Goal: Task Accomplishment & Management: Manage account settings

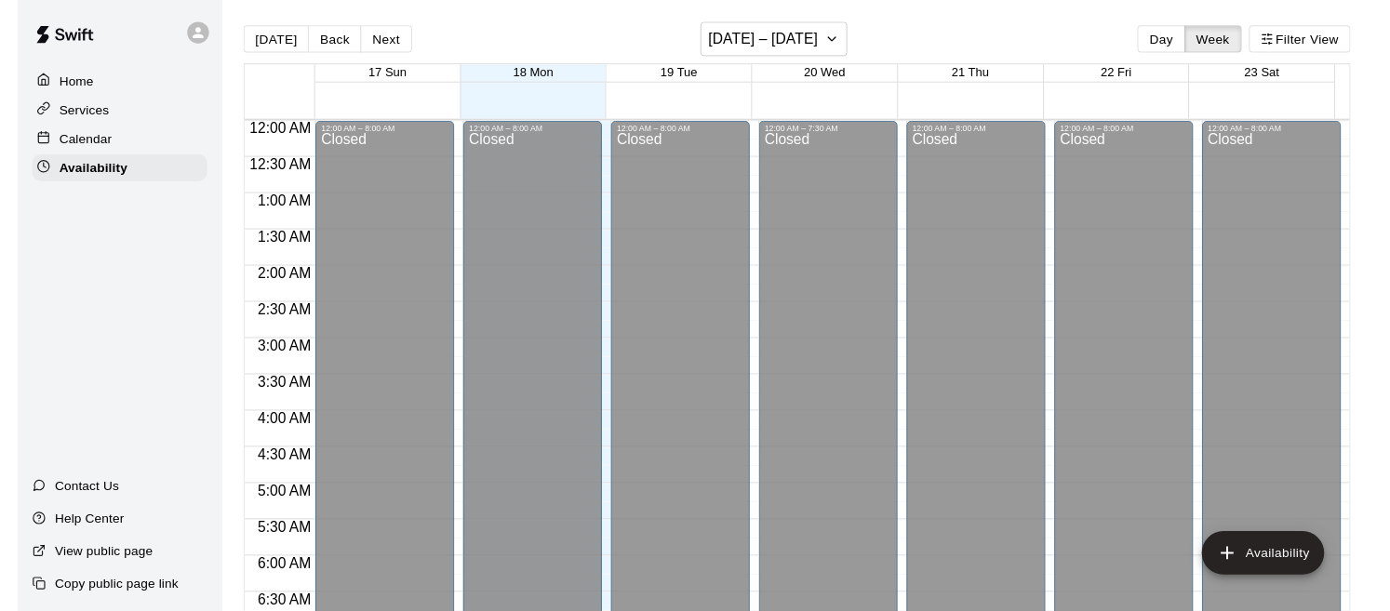
scroll to position [1261, 0]
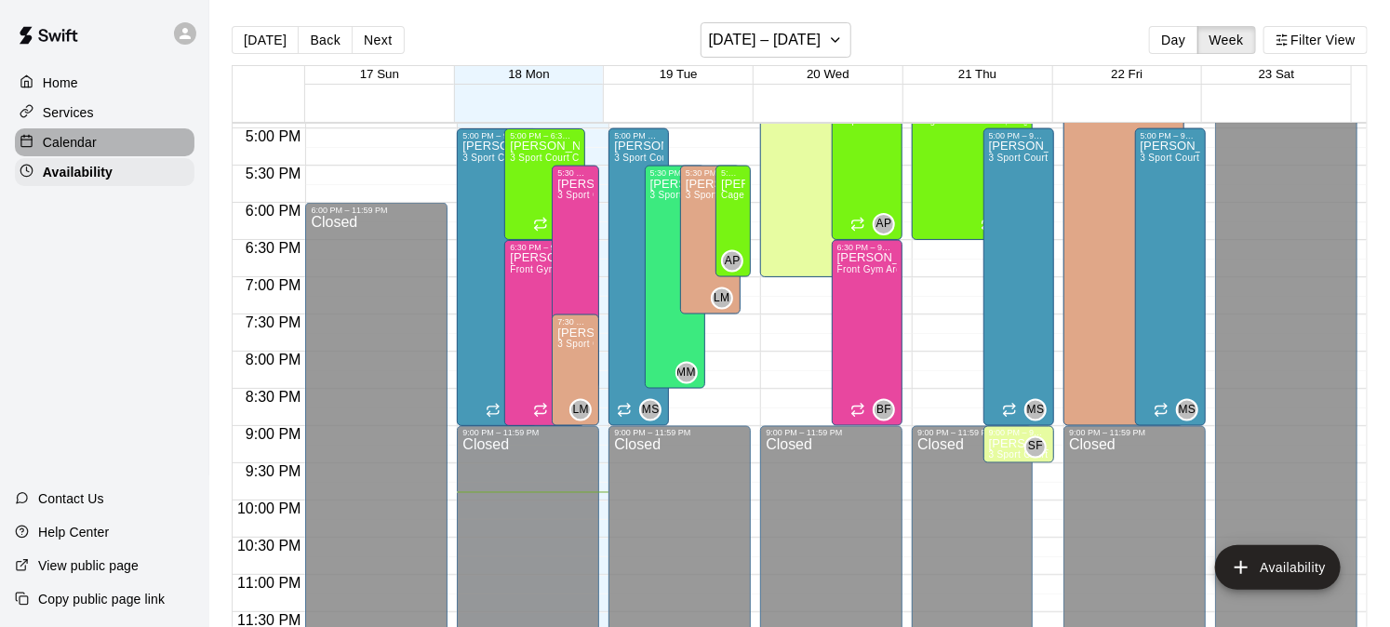
click at [66, 143] on p "Calendar" at bounding box center [70, 142] width 54 height 19
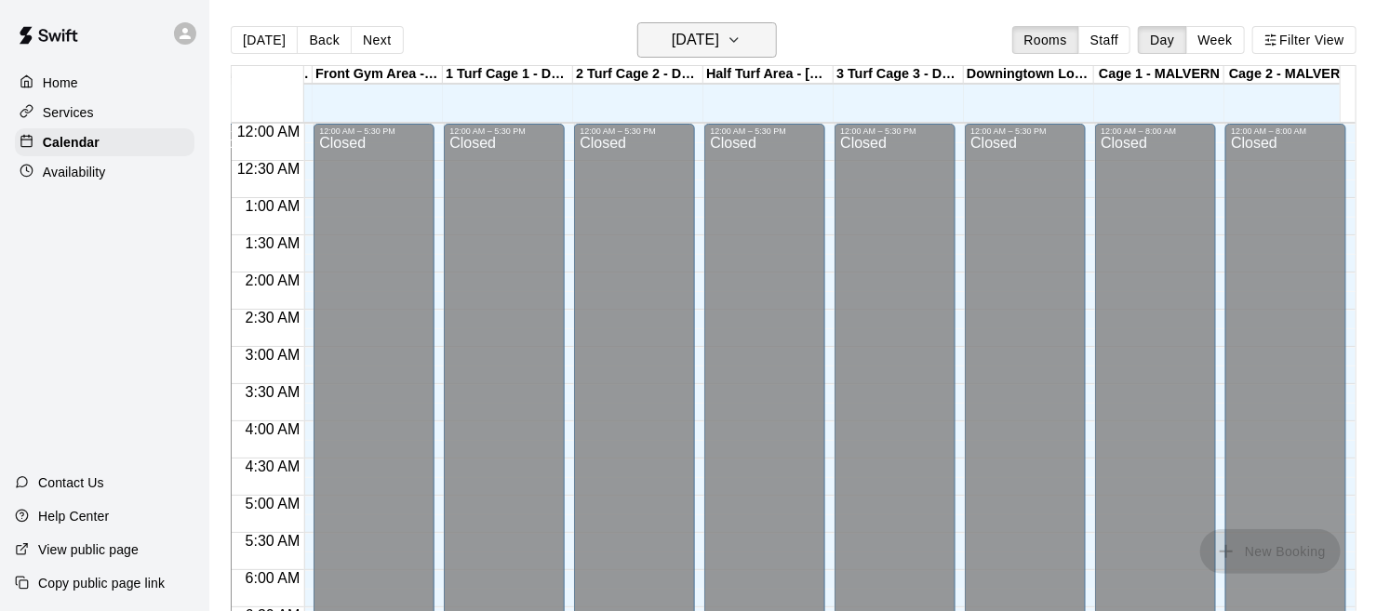
click at [742, 35] on icon "button" at bounding box center [734, 40] width 15 height 22
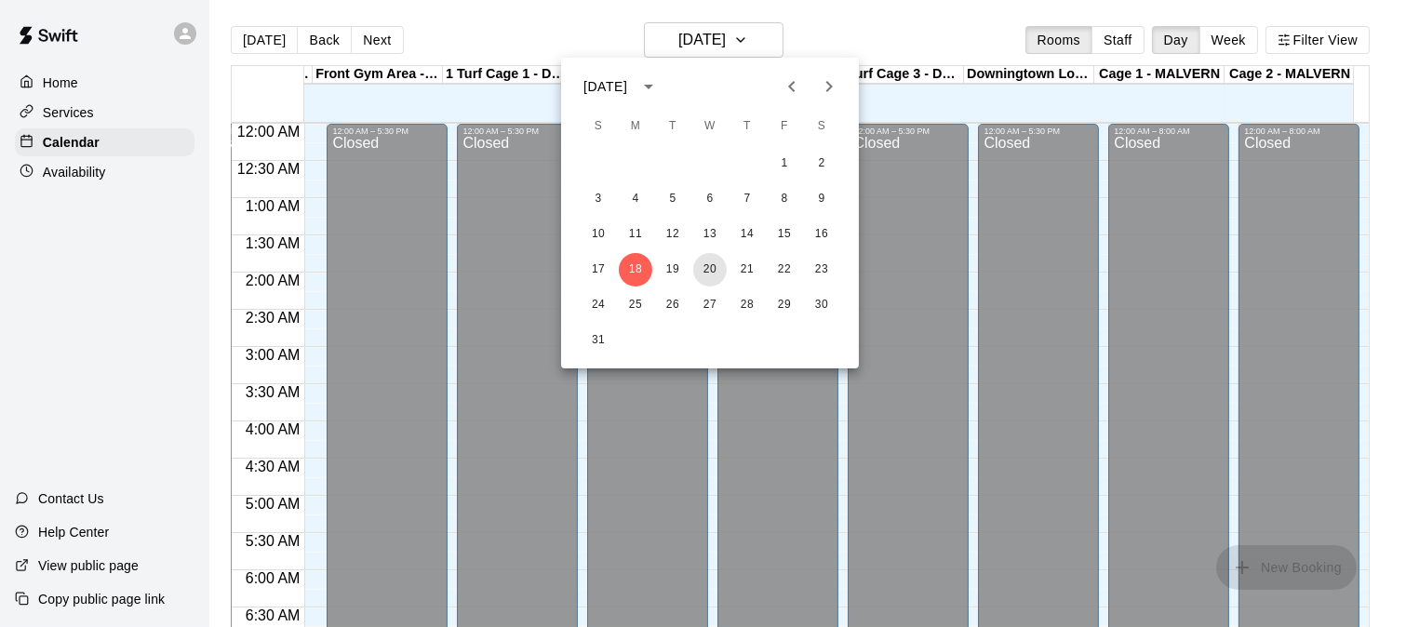
click at [709, 268] on button "20" at bounding box center [710, 270] width 34 height 34
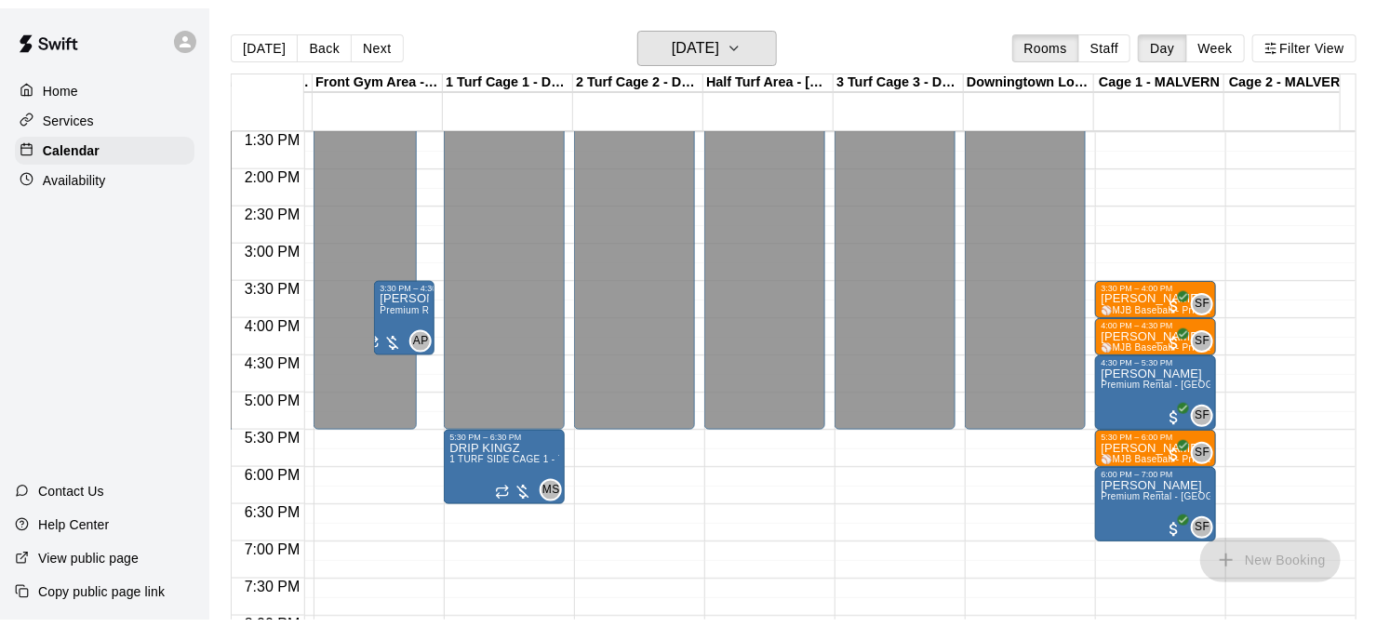
scroll to position [1006, 643]
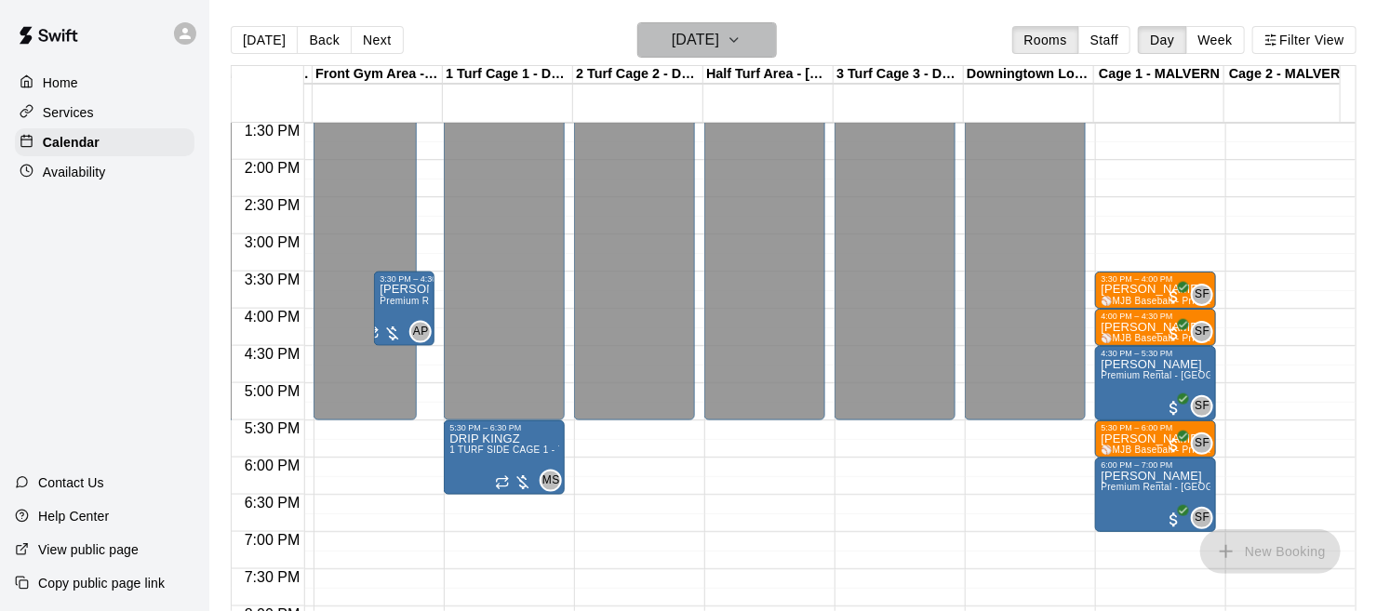
click at [672, 44] on h6 "[DATE]" at bounding box center [695, 40] width 47 height 26
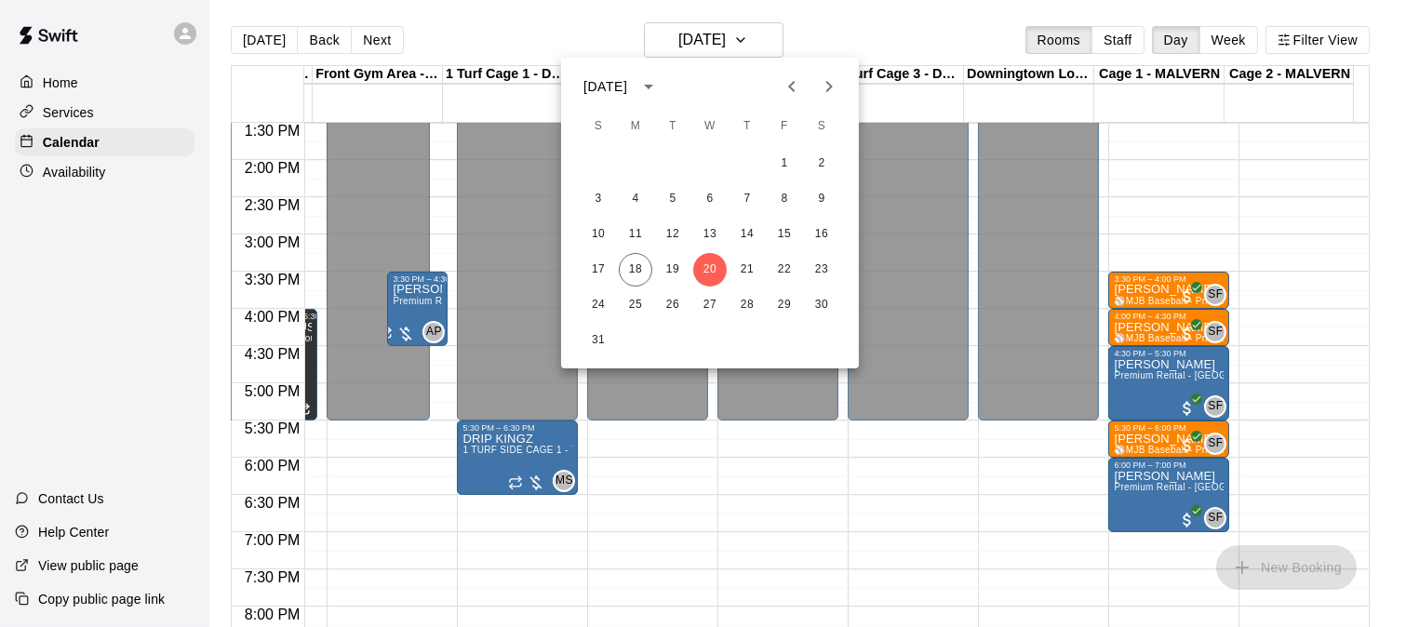
click at [103, 184] on div at bounding box center [703, 313] width 1406 height 627
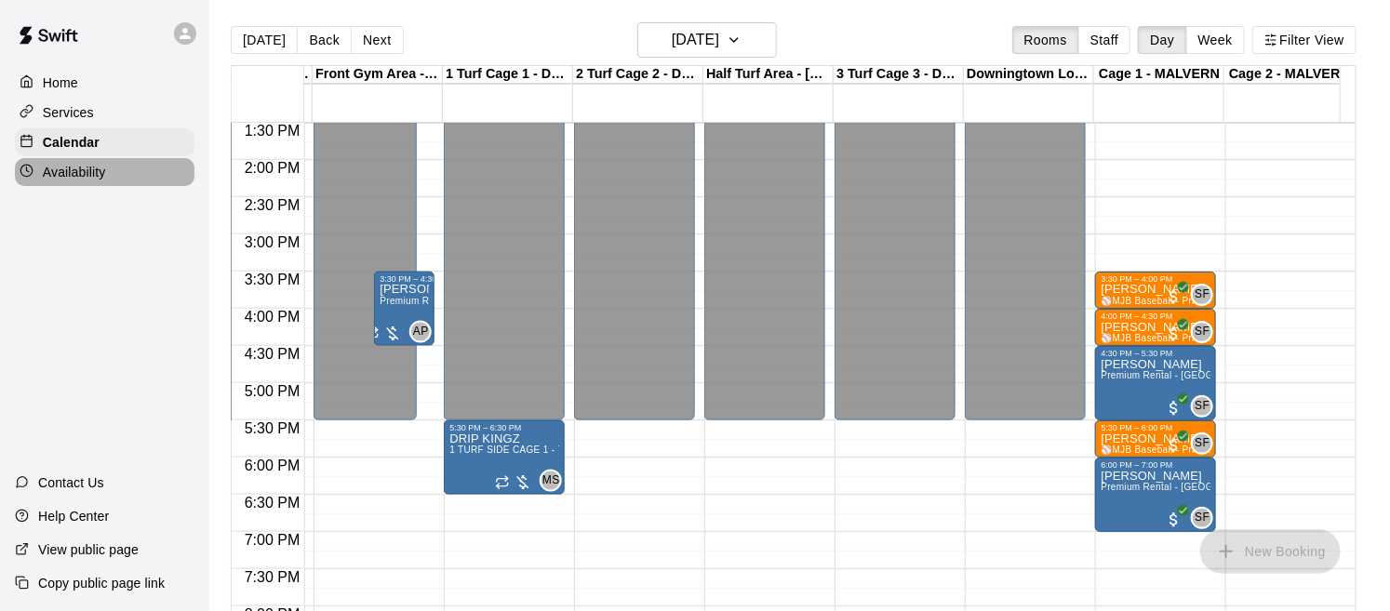
click at [88, 181] on p "Availability" at bounding box center [74, 172] width 63 height 19
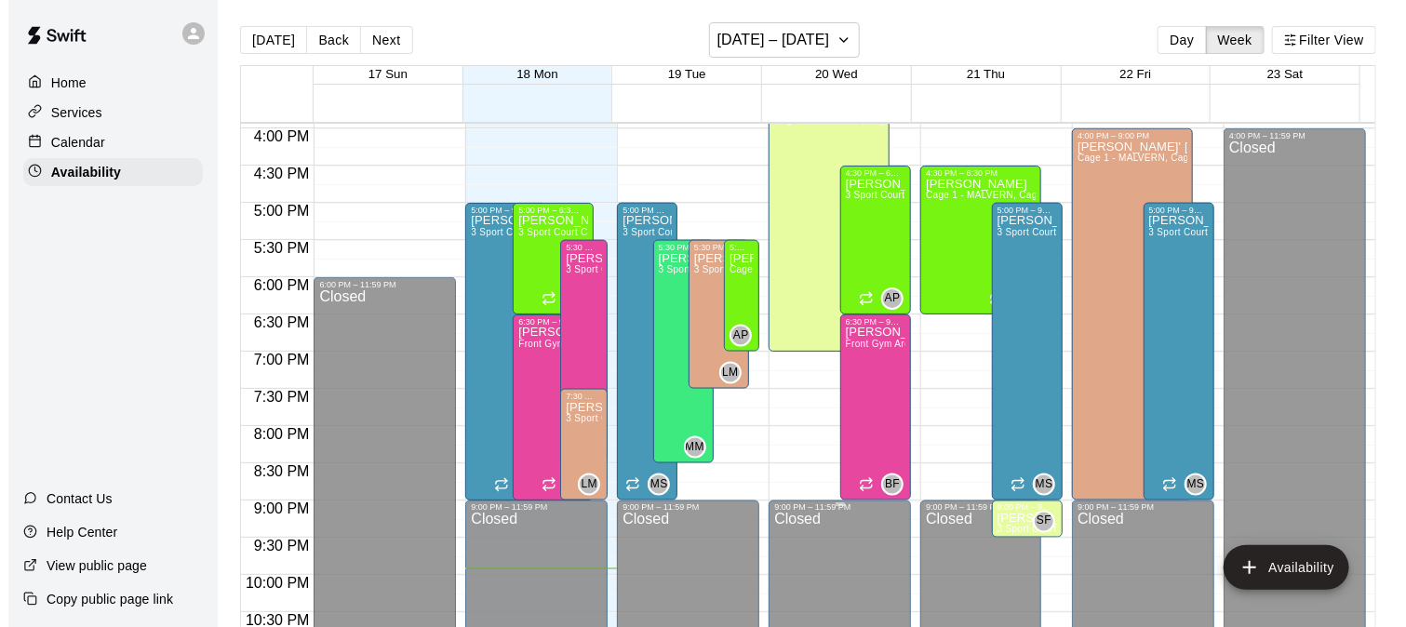
scroll to position [1132, 0]
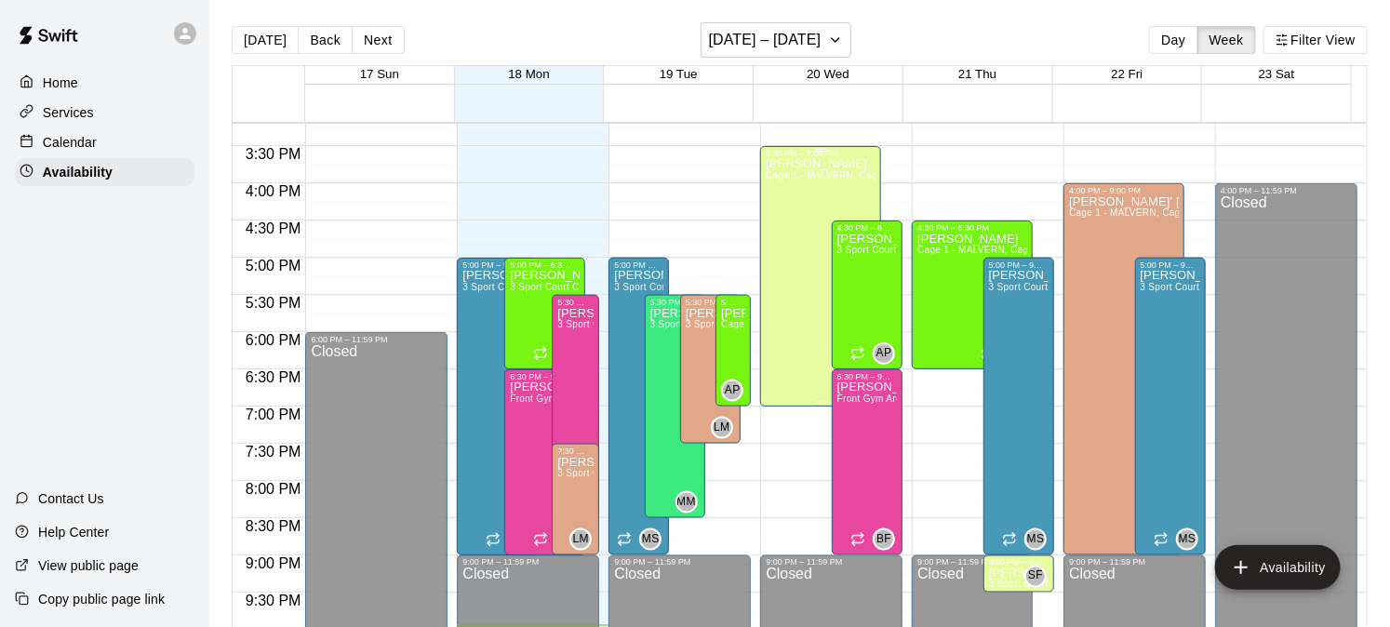
click at [774, 239] on div "[PERSON_NAME] Cage 1 - MALVERN, Cage 2 - MALVERN" at bounding box center [821, 471] width 110 height 627
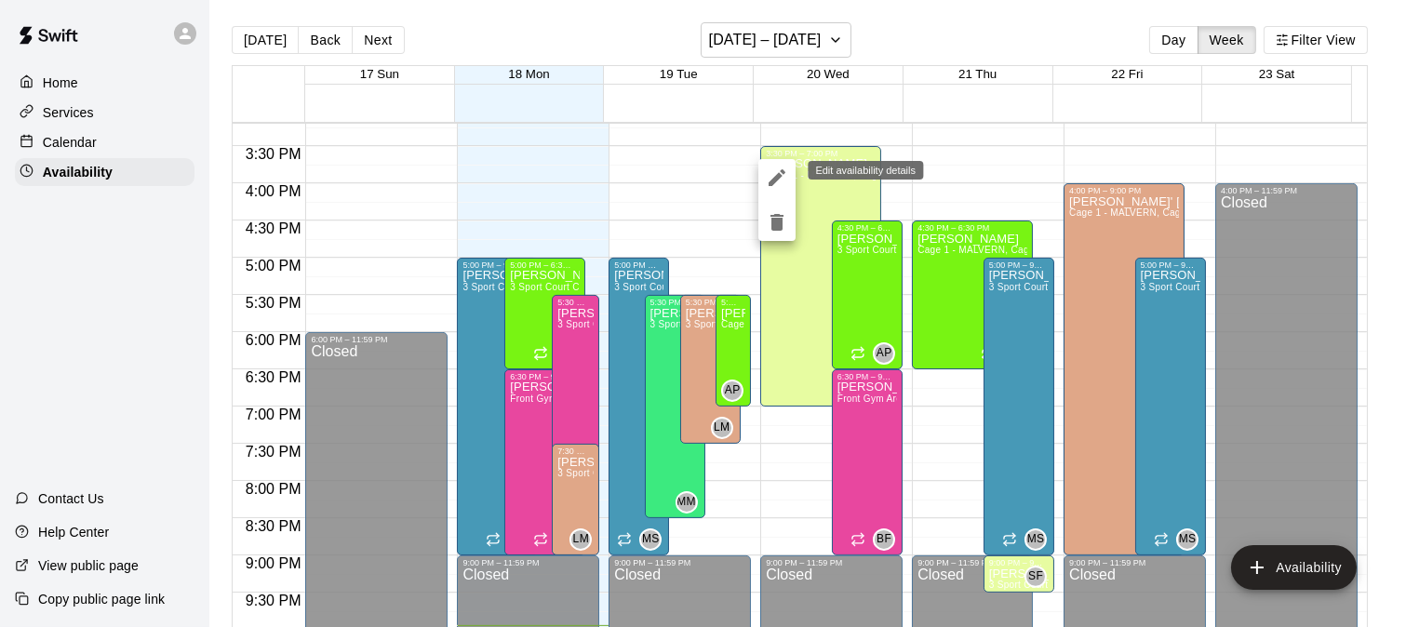
click at [767, 181] on icon "edit" at bounding box center [777, 178] width 22 height 22
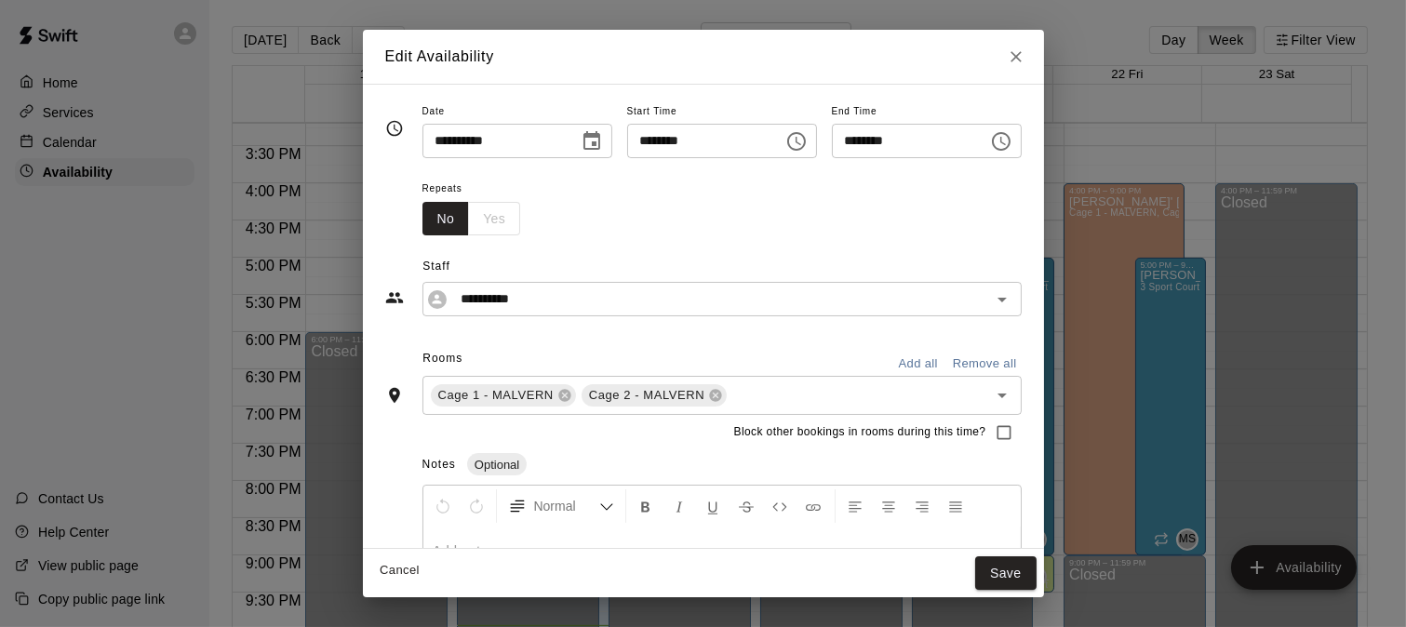
click at [1013, 146] on icon "Choose time, selected time is 7:00 PM" at bounding box center [1001, 141] width 22 height 22
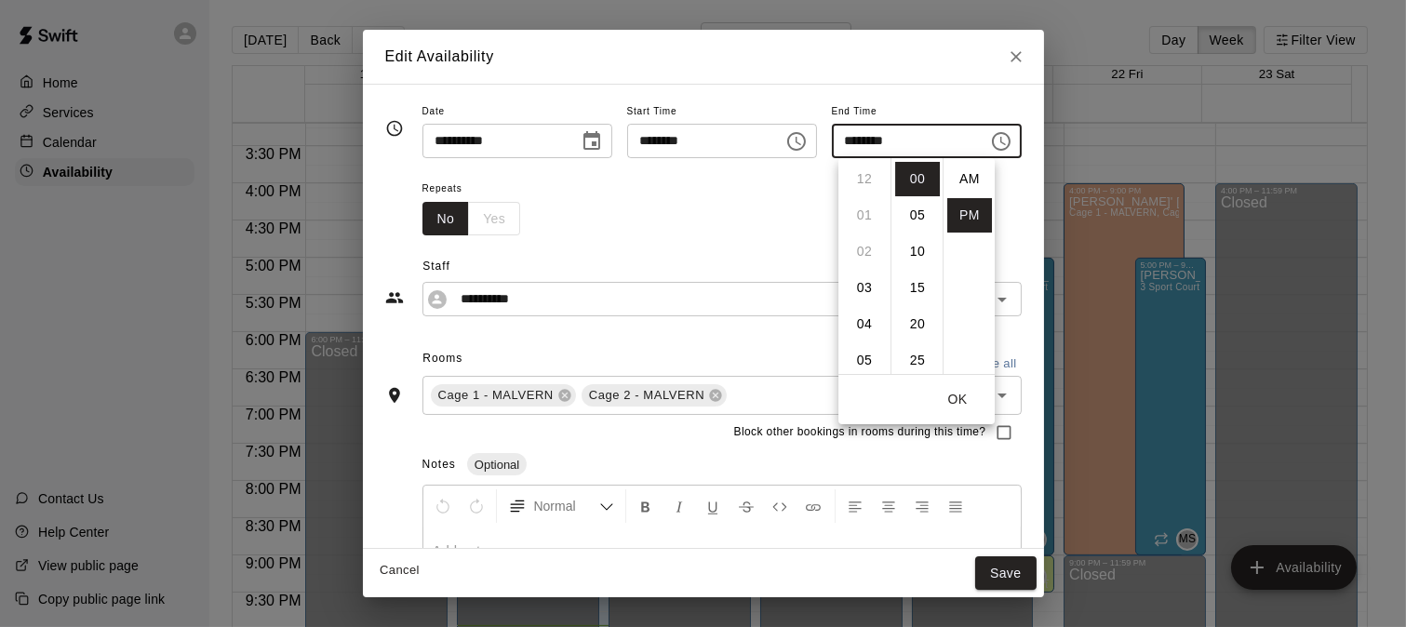
scroll to position [33, 0]
click at [862, 212] on li "08" at bounding box center [864, 215] width 45 height 34
type input "********"
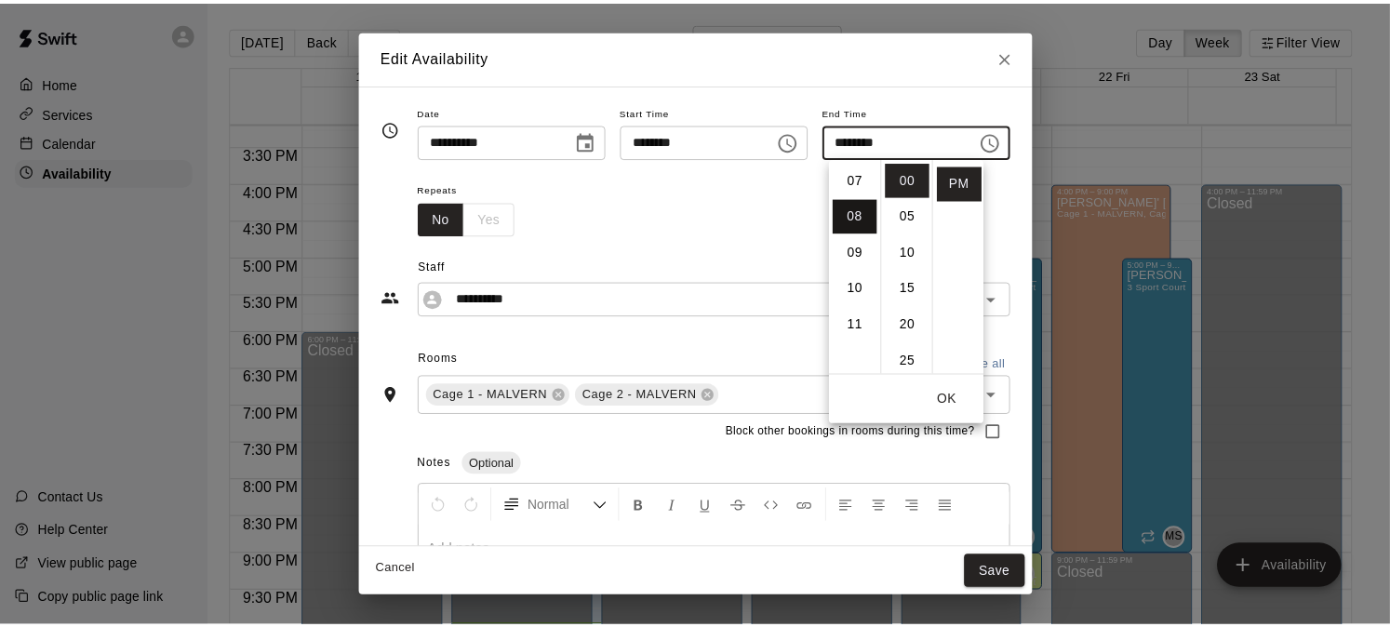
scroll to position [290, 0]
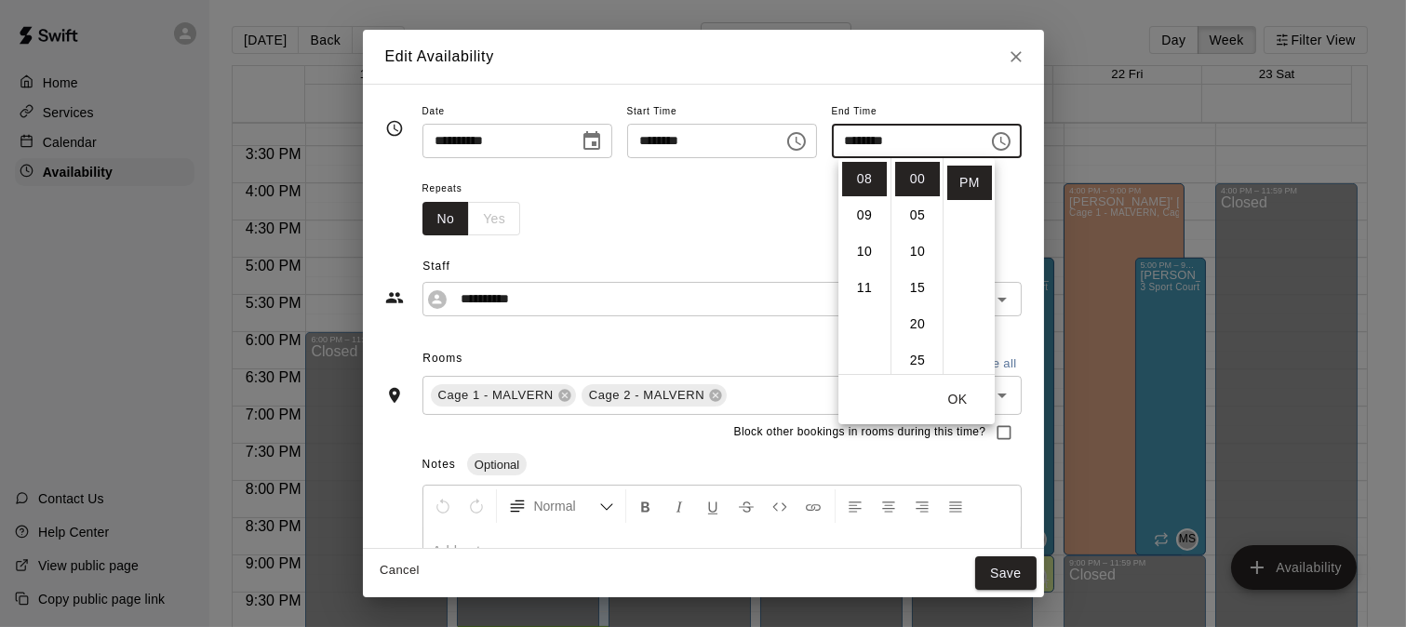
click at [949, 392] on button "OK" at bounding box center [958, 399] width 60 height 34
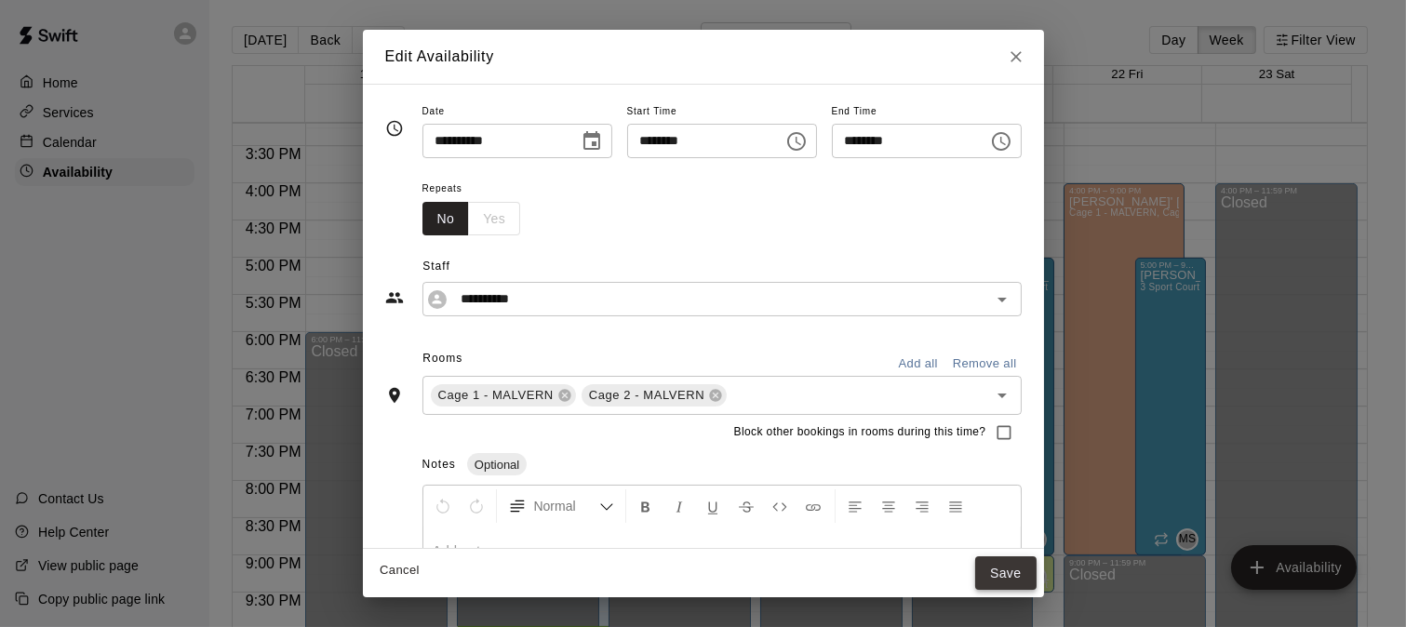
click at [1037, 564] on button "Save" at bounding box center [1005, 574] width 61 height 34
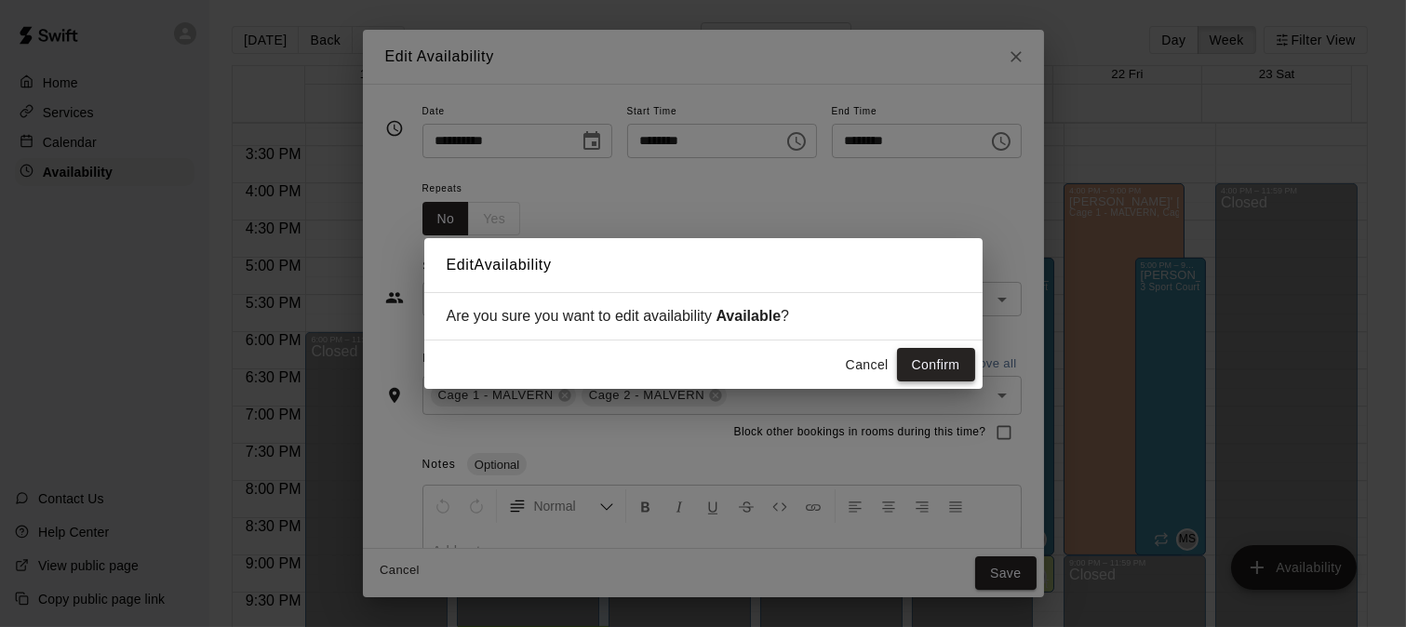
click at [927, 361] on button "Confirm" at bounding box center [936, 365] width 78 height 34
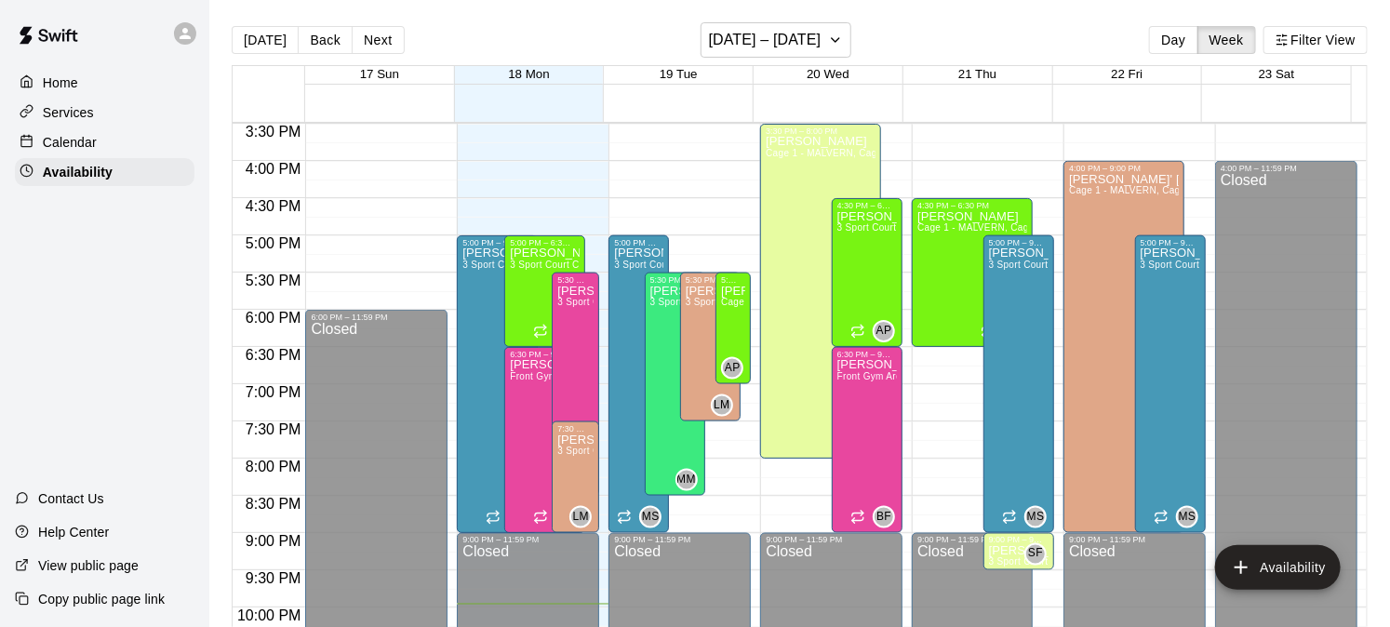
scroll to position [1158, 0]
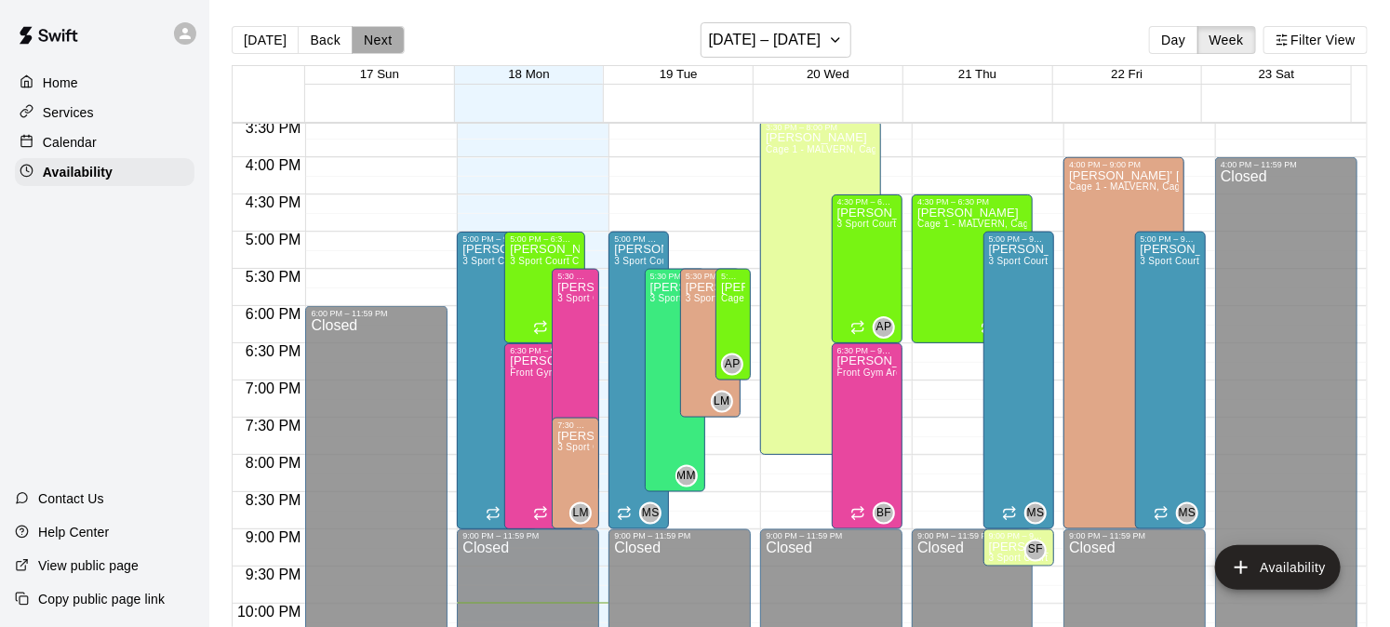
click at [386, 43] on button "Next" at bounding box center [378, 40] width 52 height 28
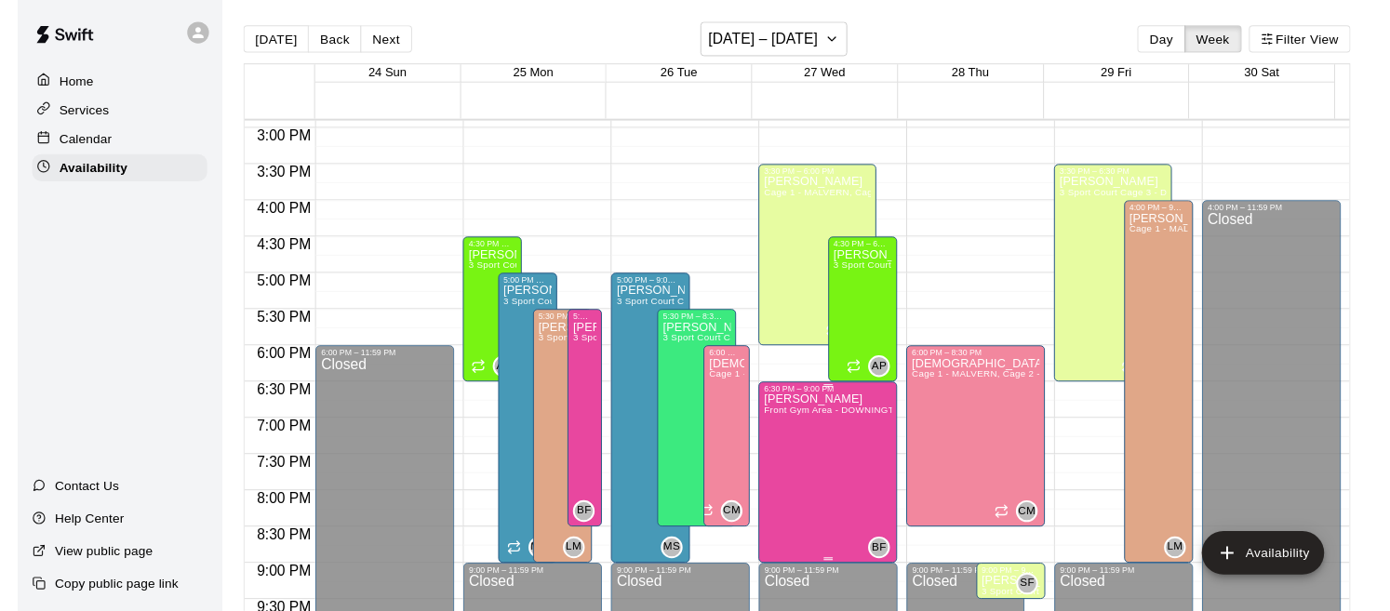
scroll to position [1106, 0]
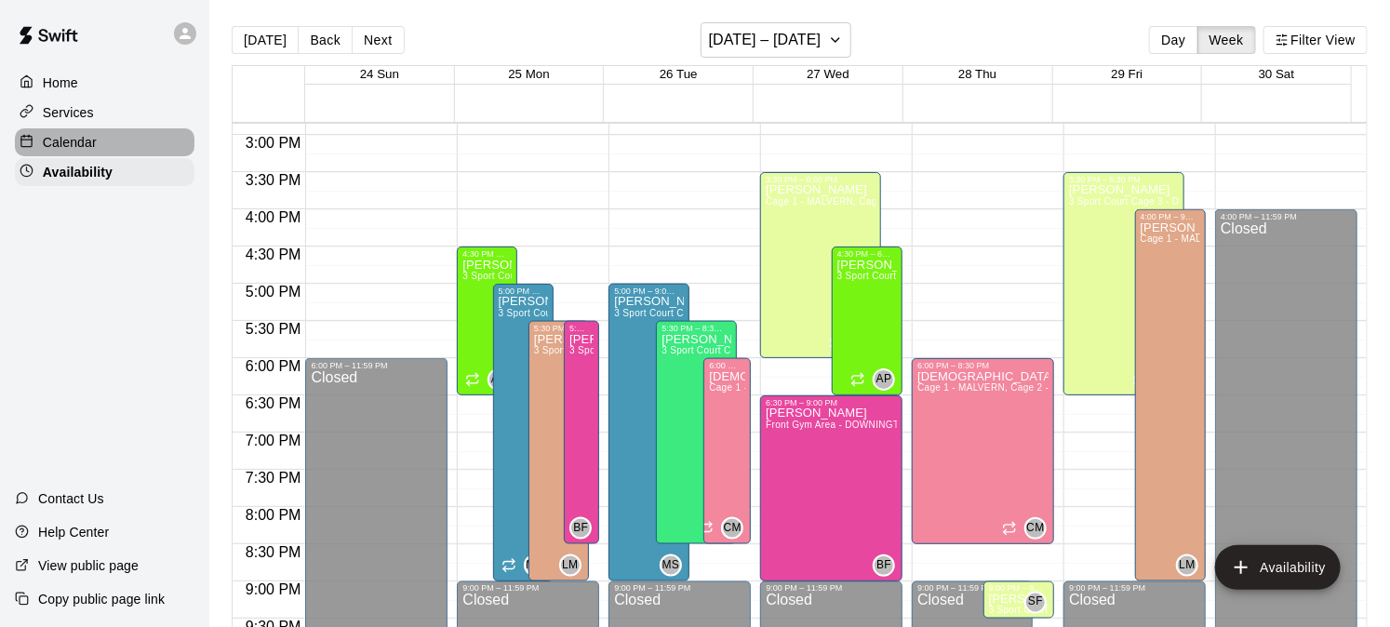
click at [70, 143] on p "Calendar" at bounding box center [70, 142] width 54 height 19
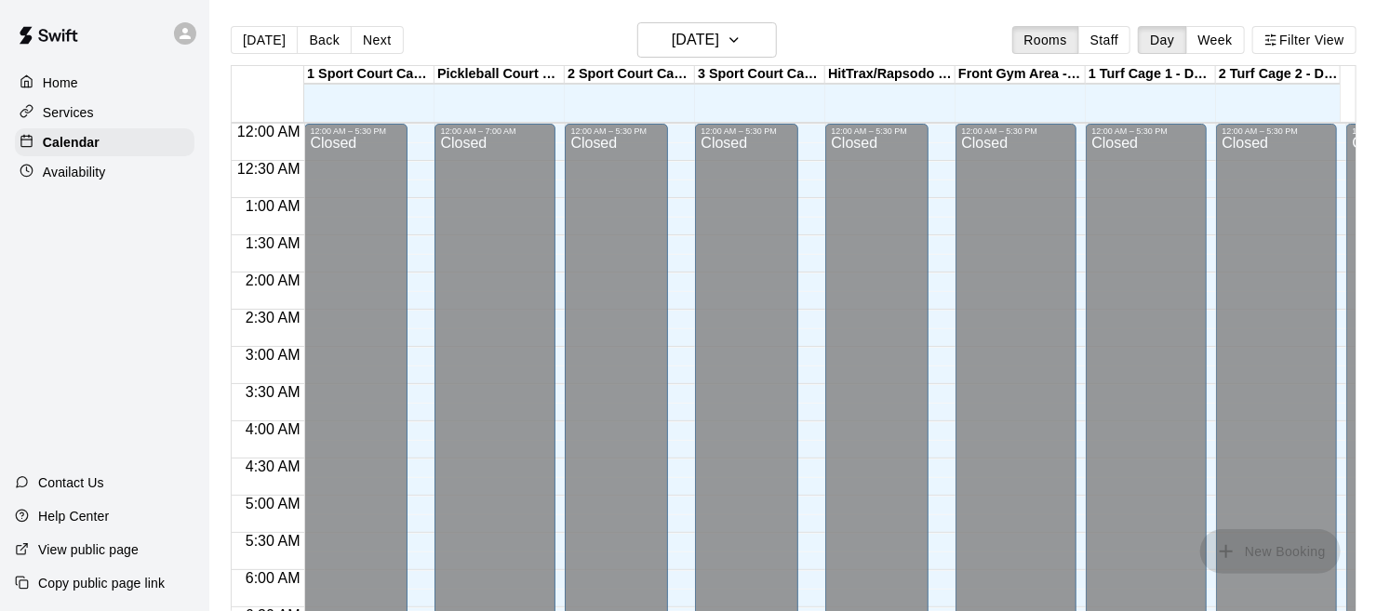
scroll to position [1205, 0]
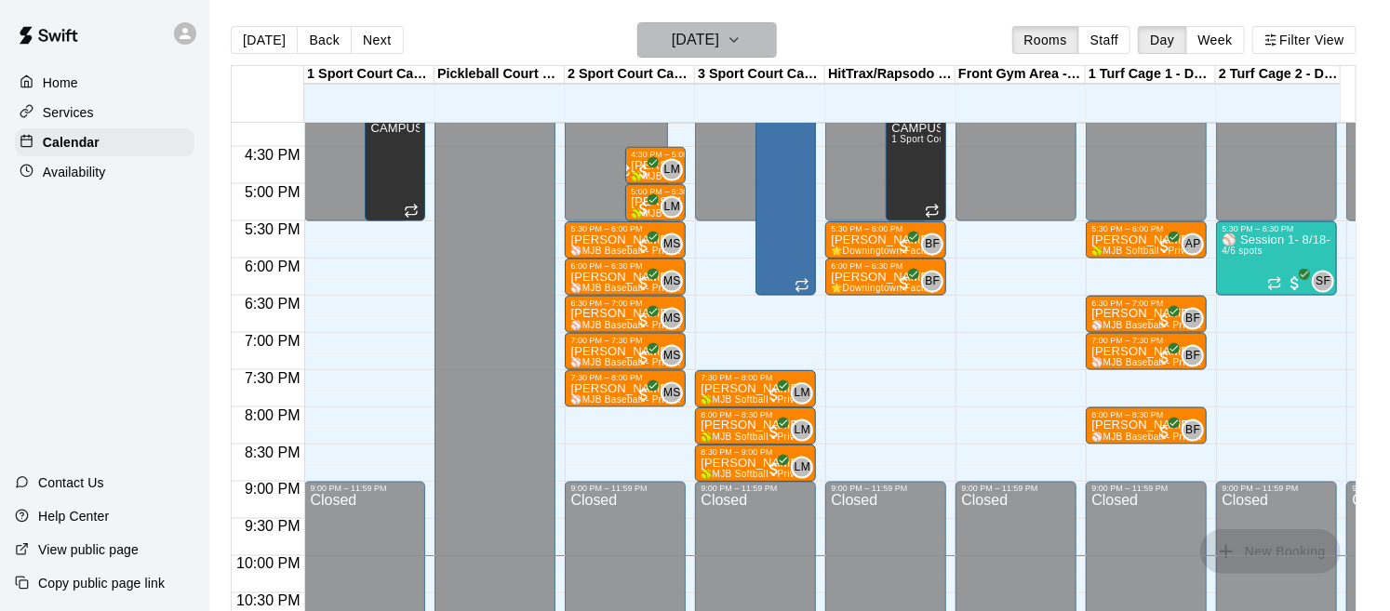
click at [752, 38] on button "[DATE]" at bounding box center [707, 39] width 140 height 35
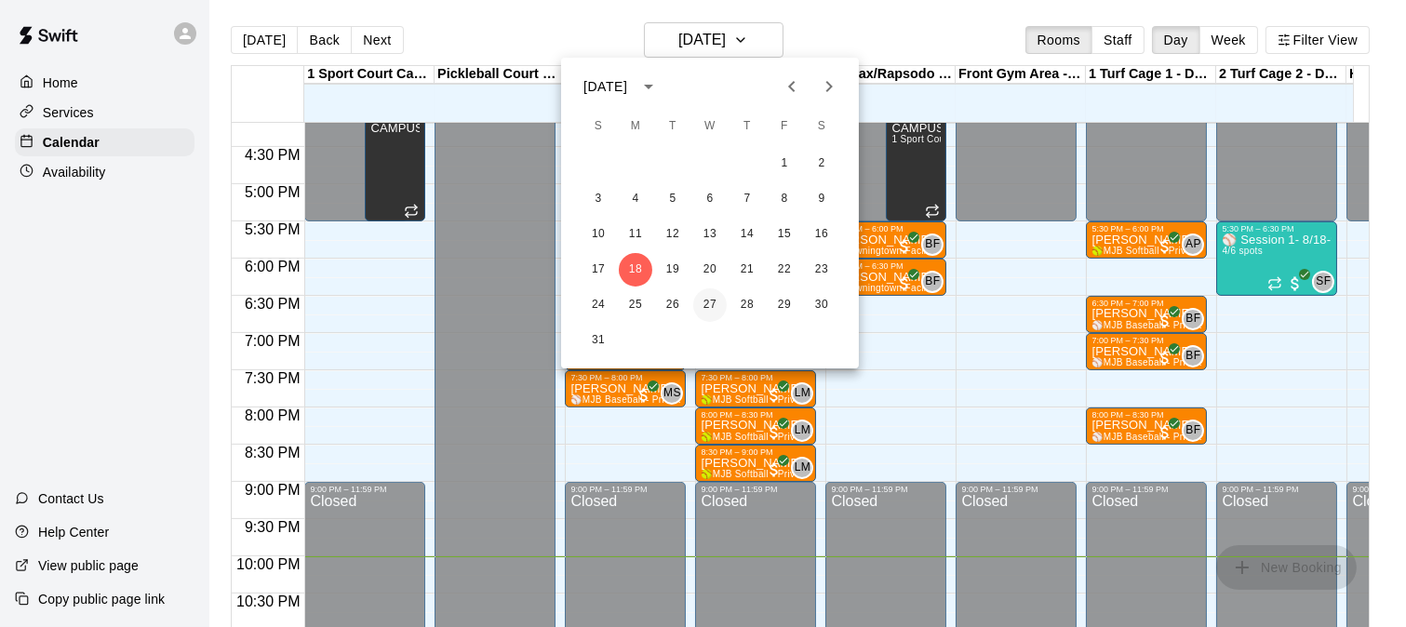
click at [707, 302] on button "27" at bounding box center [710, 306] width 34 height 34
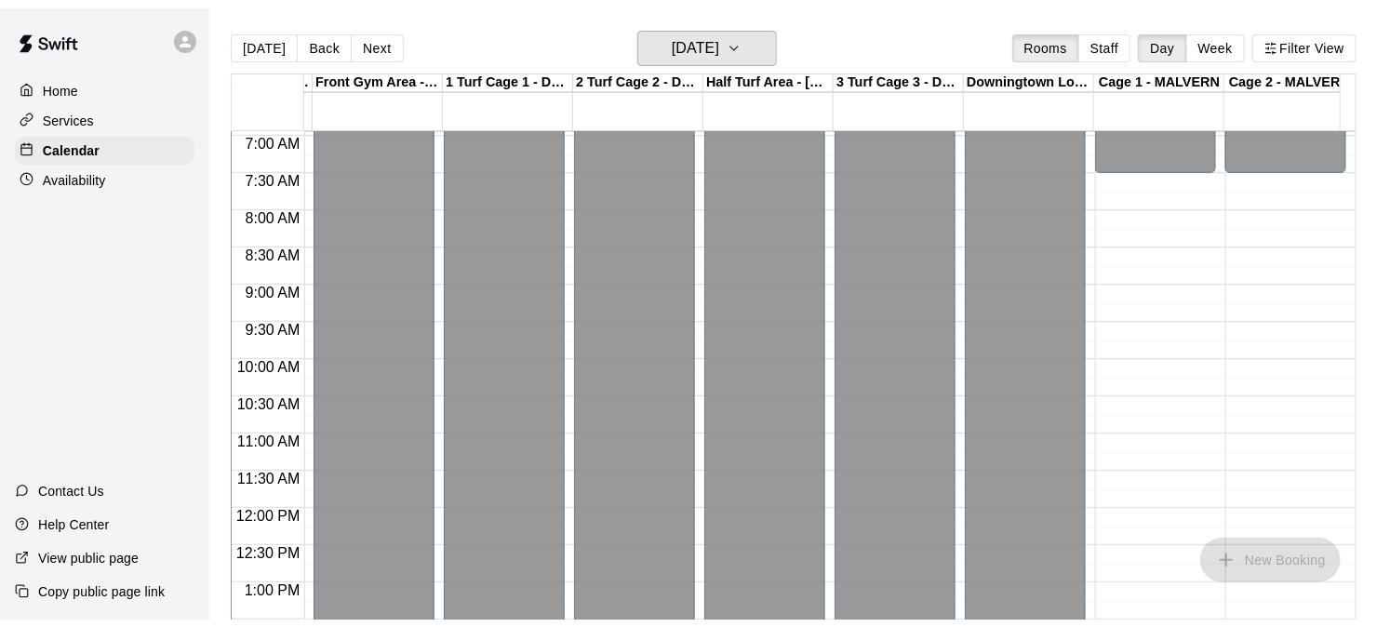
scroll to position [573, 643]
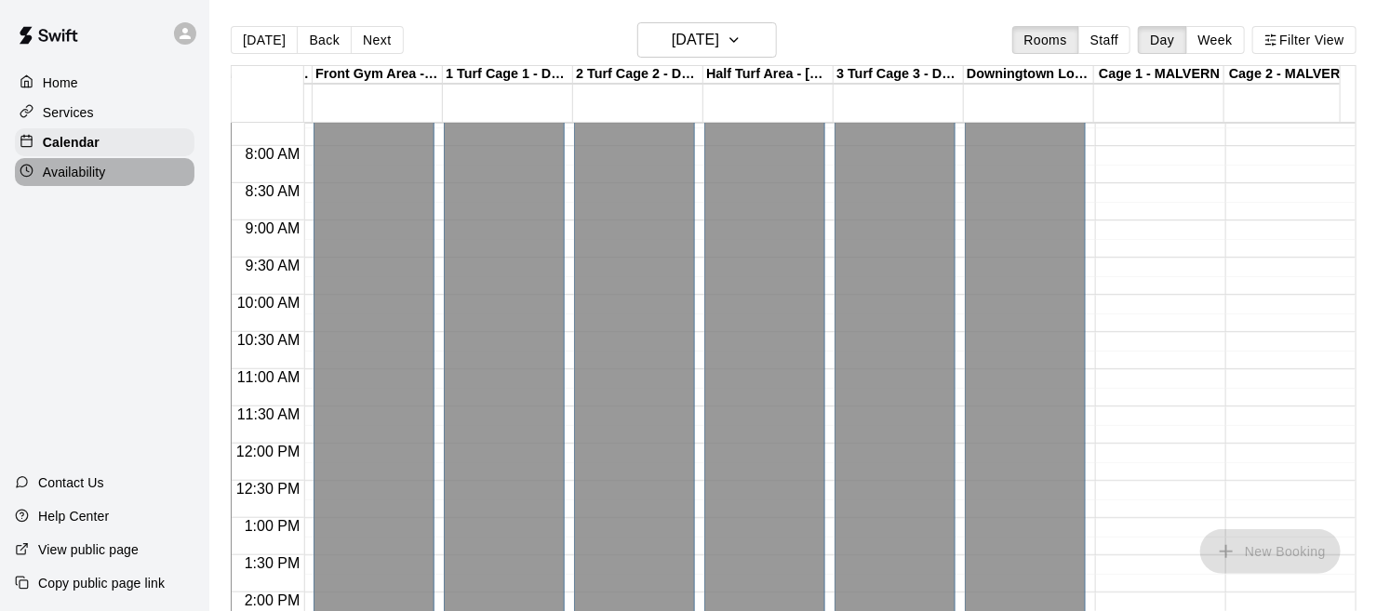
click at [100, 177] on p "Availability" at bounding box center [74, 172] width 63 height 19
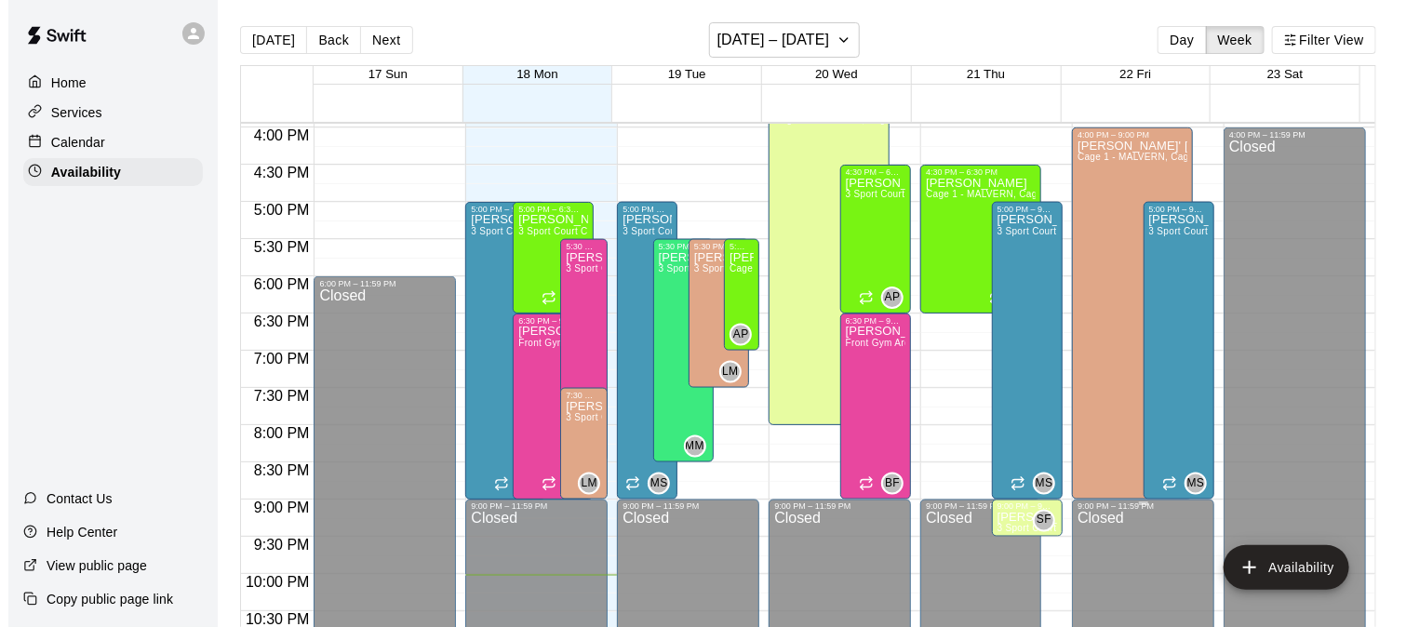
scroll to position [1158, 0]
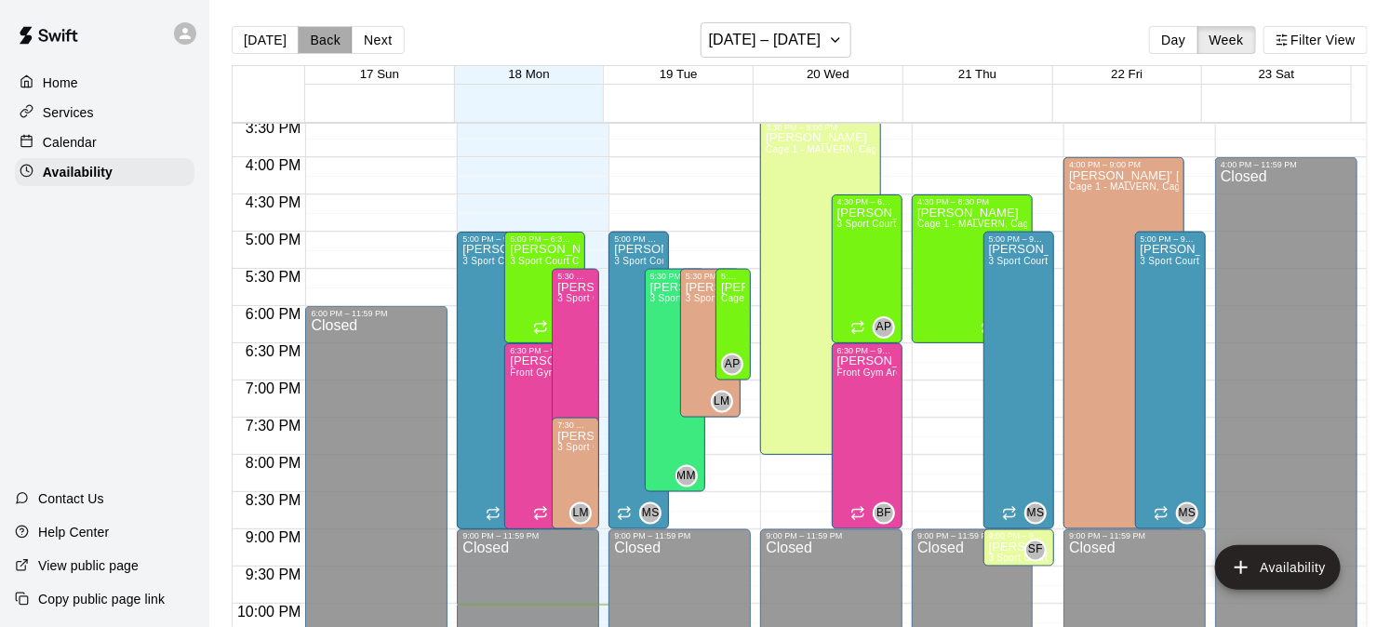
click at [319, 43] on button "Back" at bounding box center [325, 40] width 55 height 28
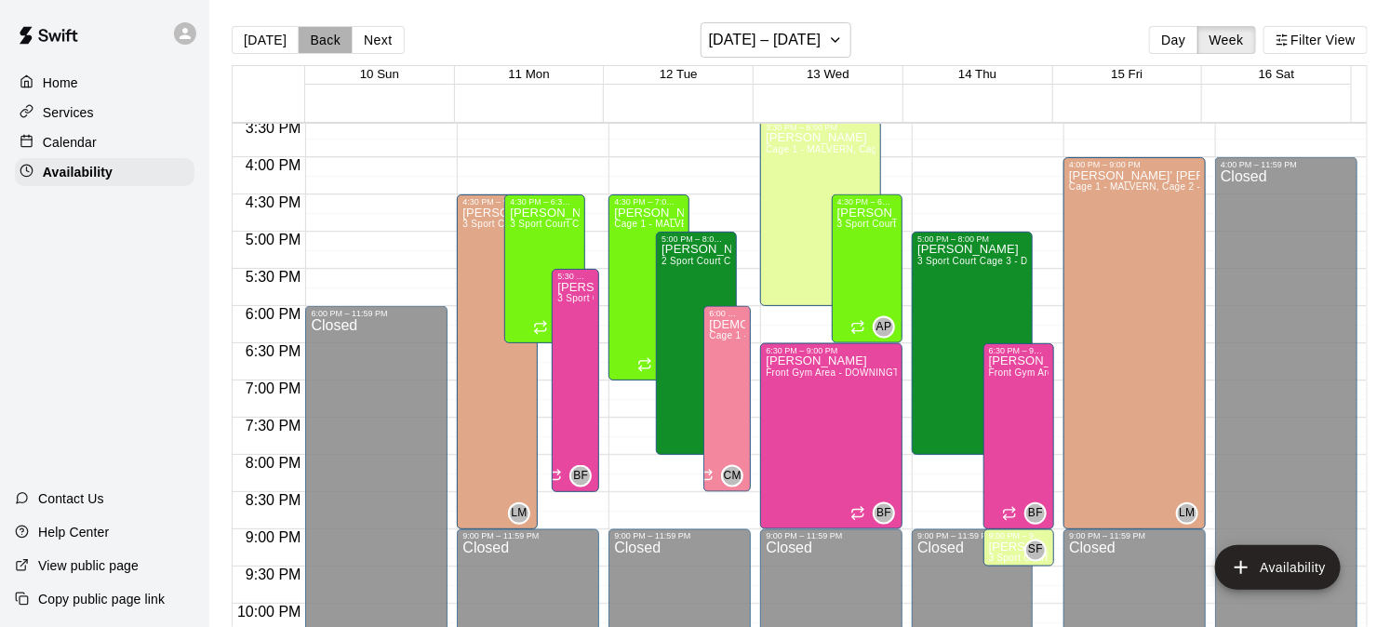
click at [318, 43] on button "Back" at bounding box center [325, 40] width 55 height 28
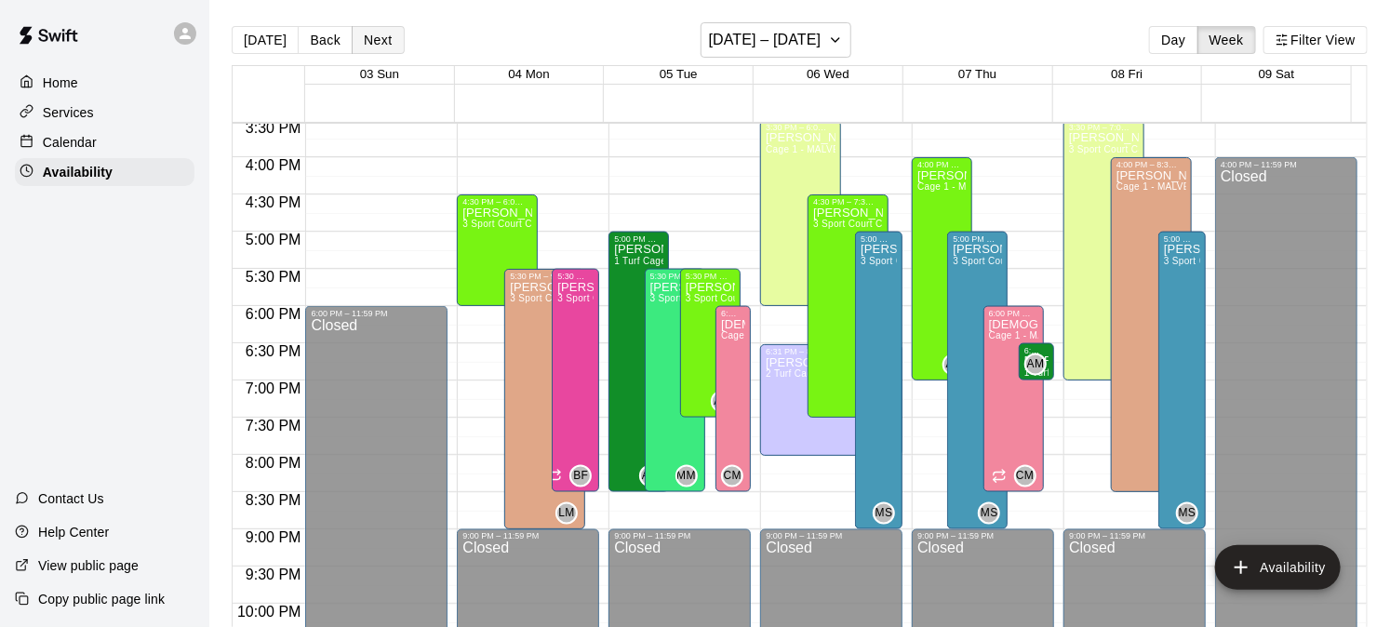
click at [378, 42] on button "Next" at bounding box center [378, 40] width 52 height 28
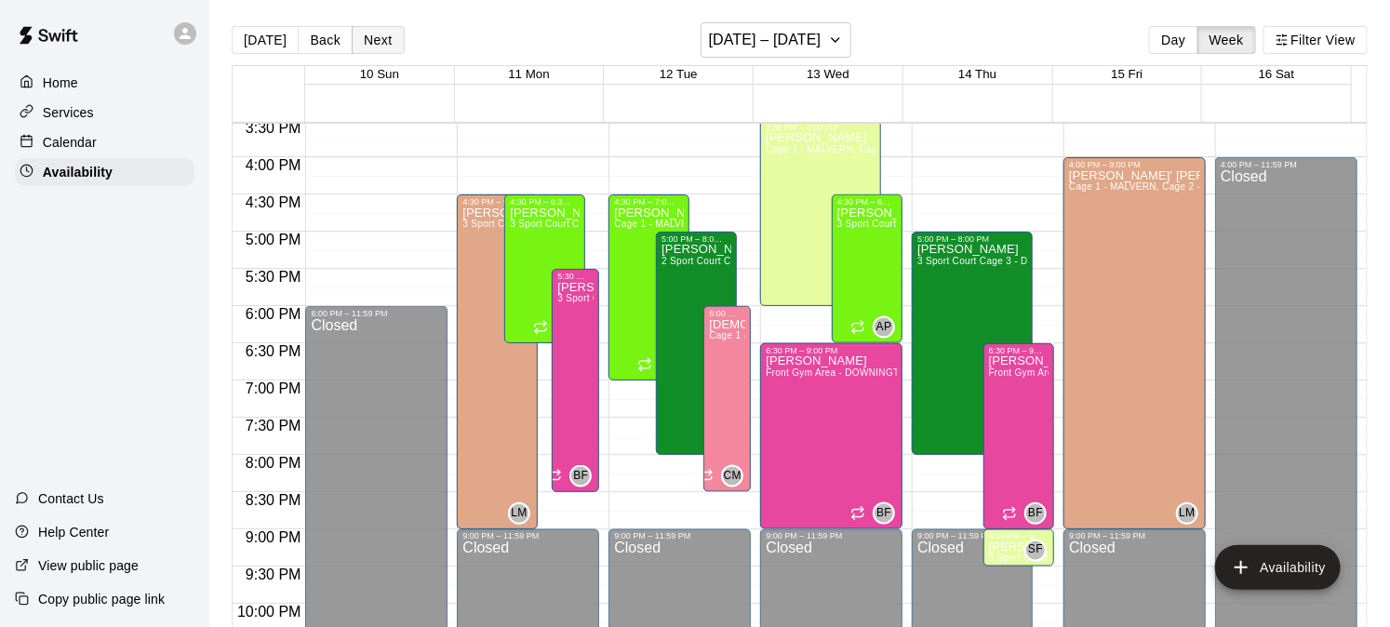
click at [376, 39] on button "Next" at bounding box center [378, 40] width 52 height 28
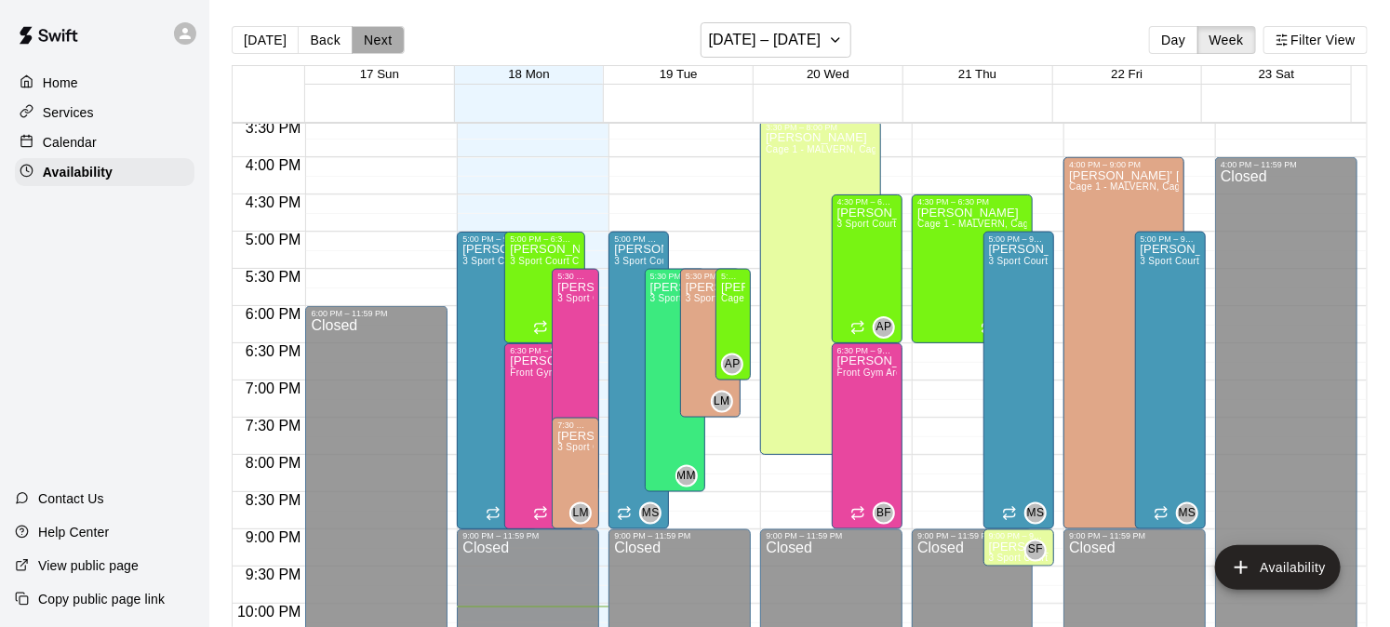
click at [376, 39] on button "Next" at bounding box center [378, 40] width 52 height 28
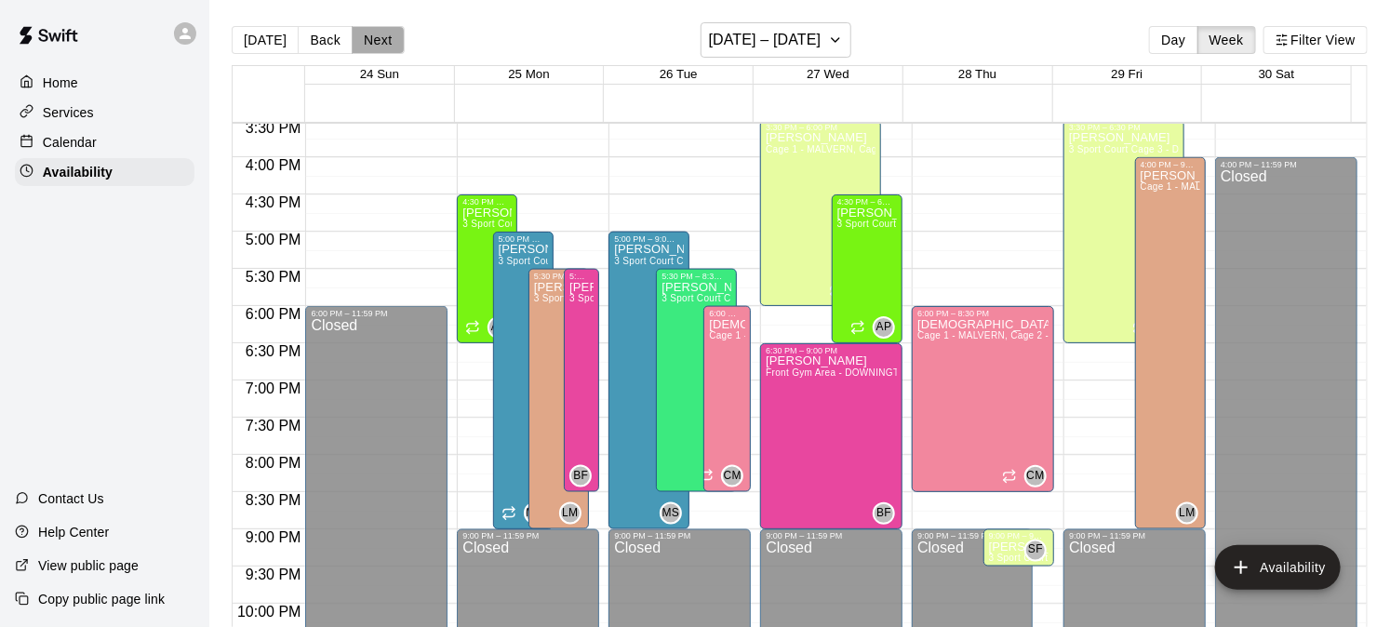
click at [383, 47] on button "Next" at bounding box center [378, 40] width 52 height 28
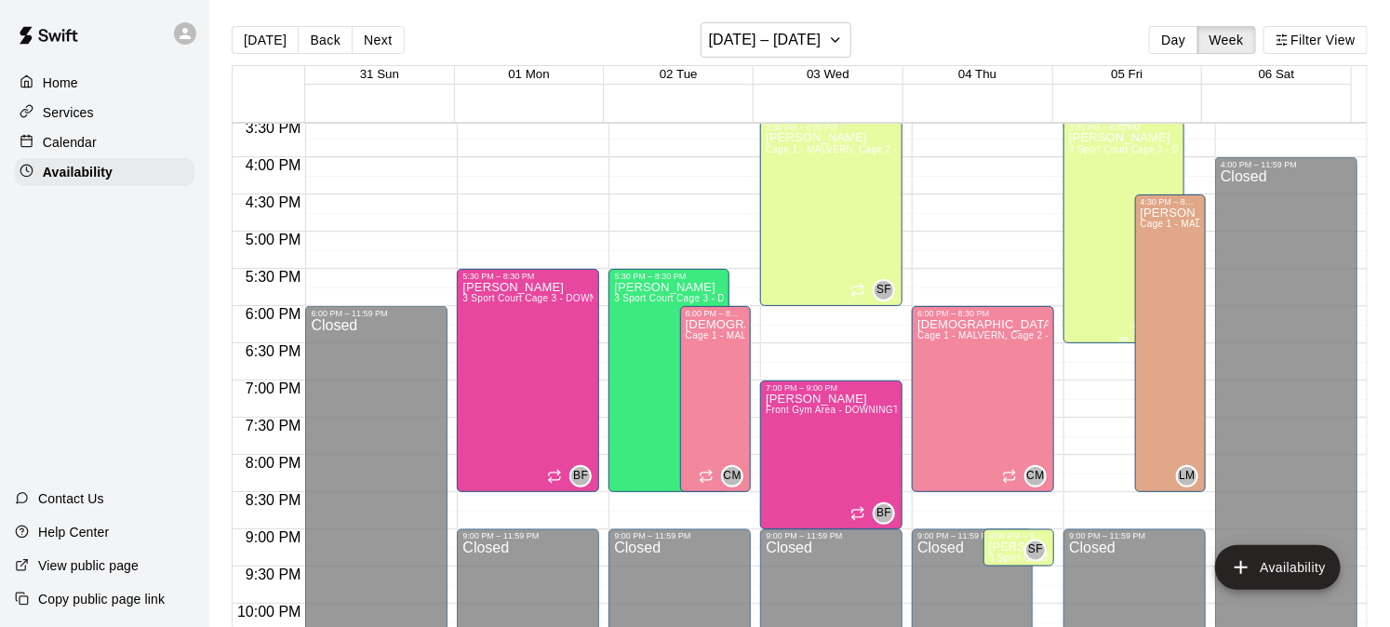
click at [1090, 243] on div "[PERSON_NAME] 3 Sport Court Cage 3 - DOWNINGTOWN, 2 Sport Court Cage 2 - DOWNIN…" at bounding box center [1124, 445] width 110 height 627
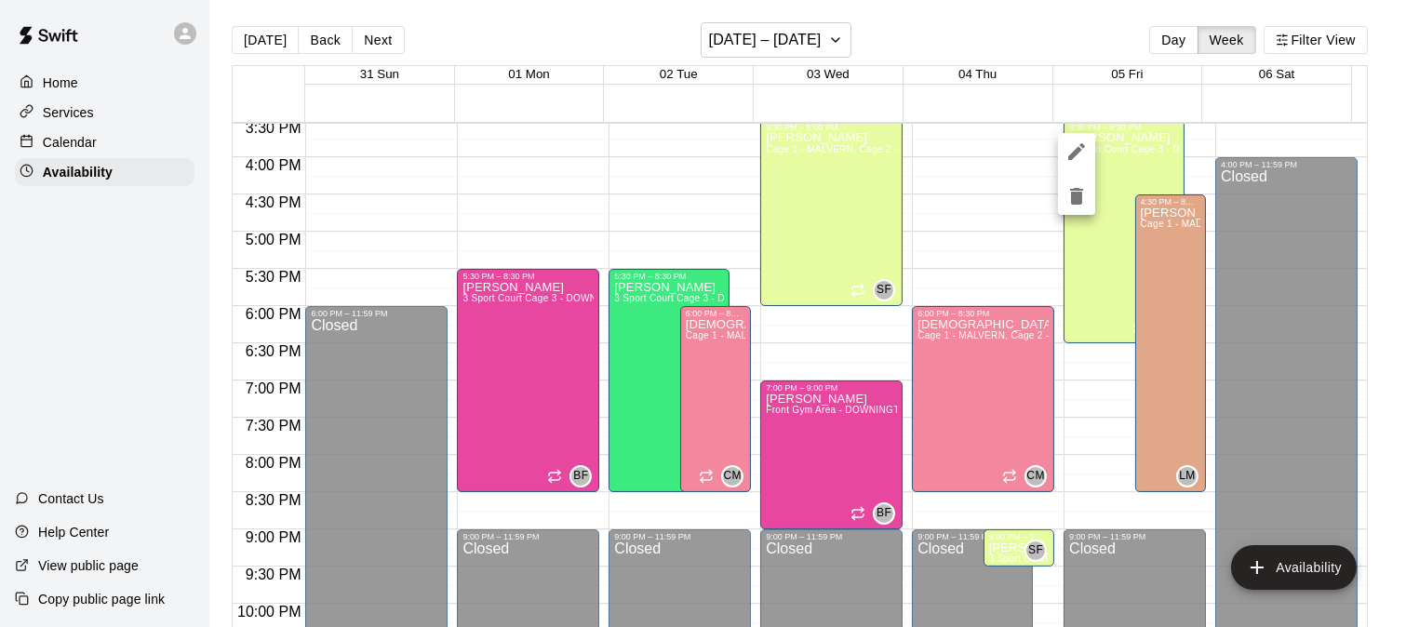
click at [1074, 154] on icon "edit" at bounding box center [1076, 151] width 17 height 17
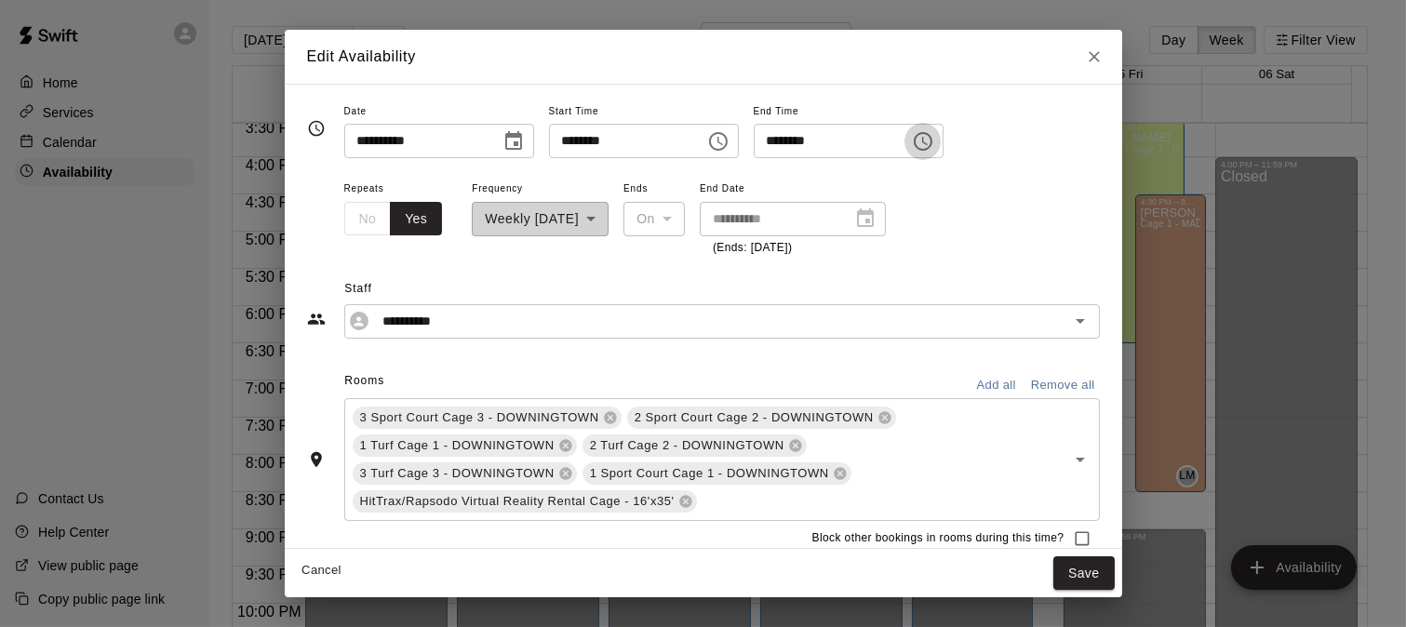
click at [934, 141] on icon "Choose time, selected time is 6:30 PM" at bounding box center [923, 141] width 22 height 22
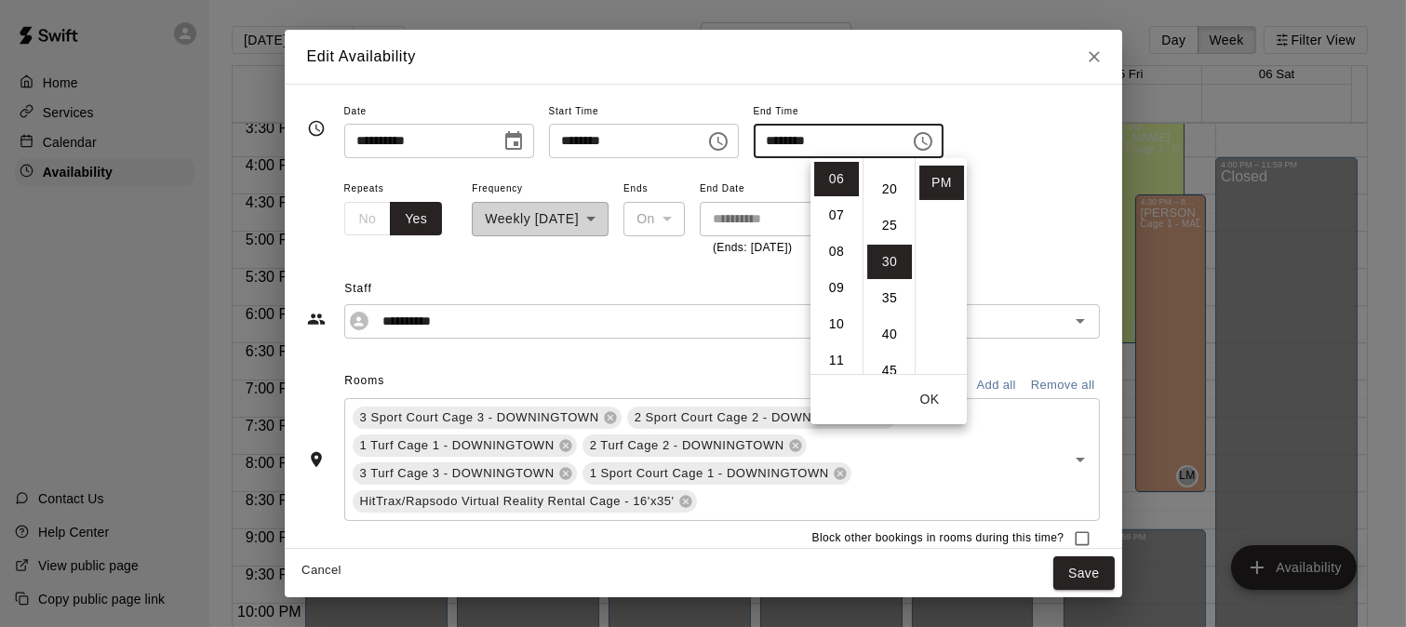
scroll to position [30, 0]
click at [833, 338] on li "05" at bounding box center [836, 331] width 45 height 34
type input "********"
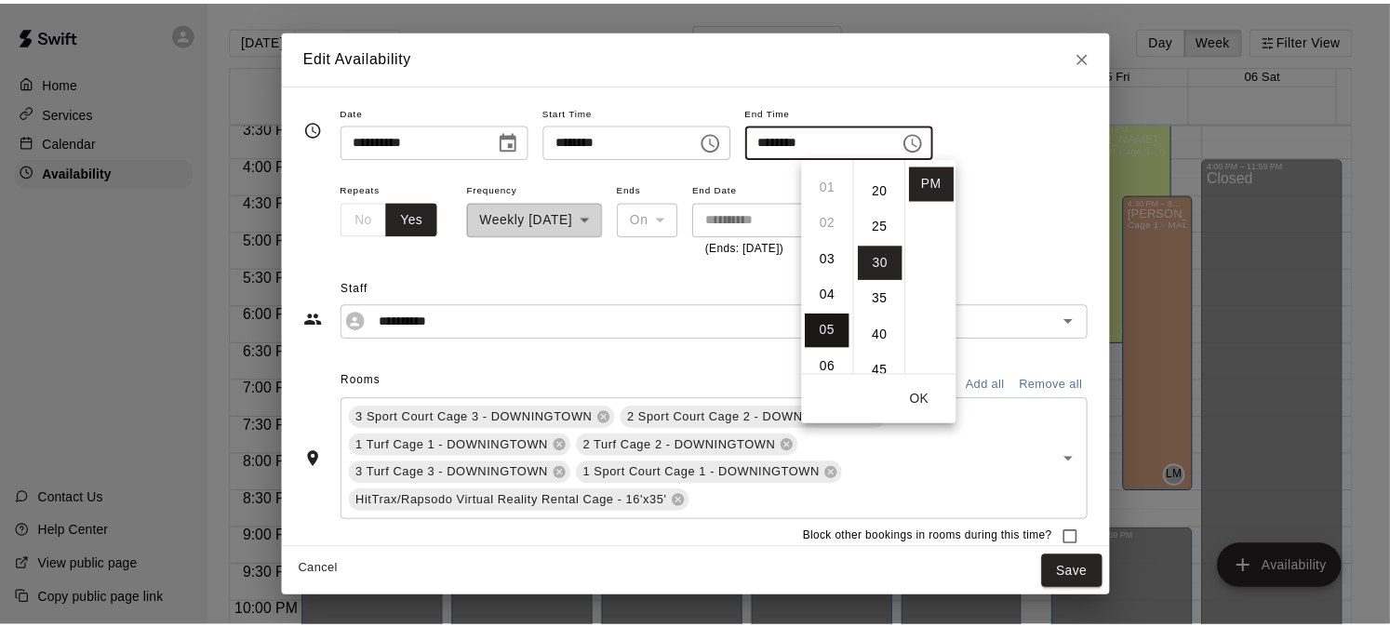
scroll to position [181, 0]
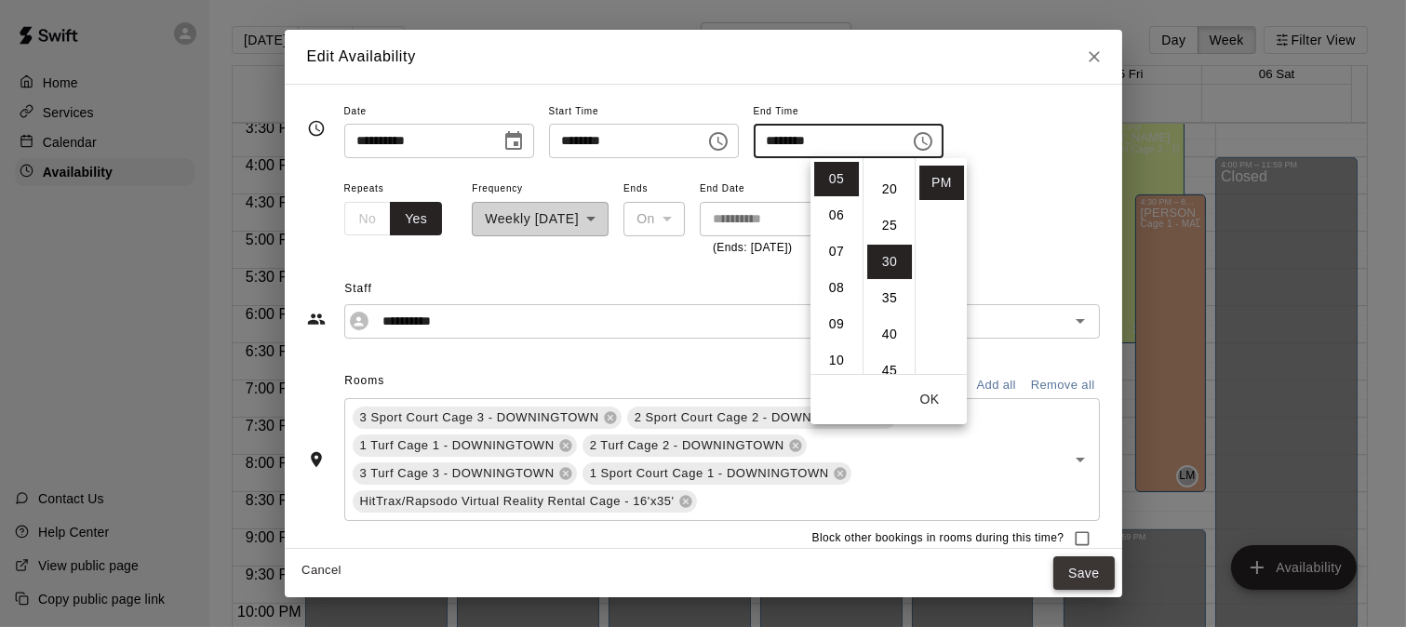
click at [1072, 562] on button "Save" at bounding box center [1084, 574] width 61 height 34
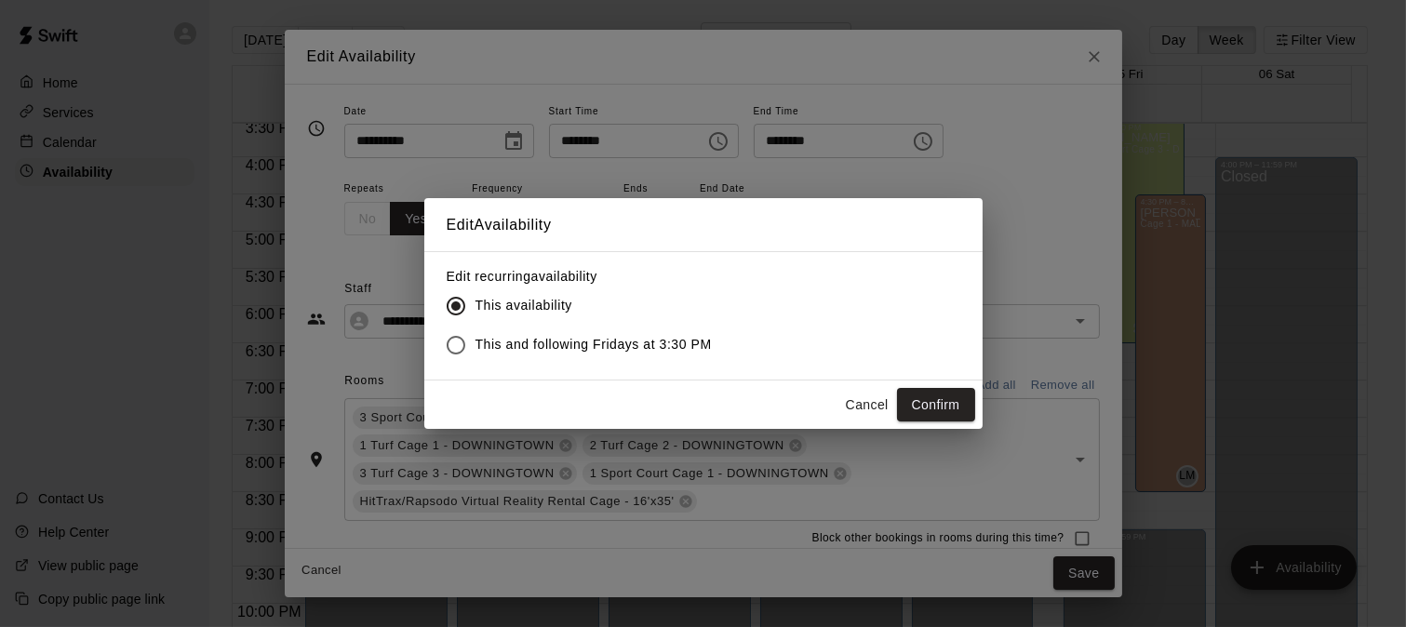
click at [608, 341] on span "This and following Fridays at 3:30 PM" at bounding box center [594, 345] width 236 height 20
click at [951, 402] on button "Confirm" at bounding box center [936, 405] width 78 height 34
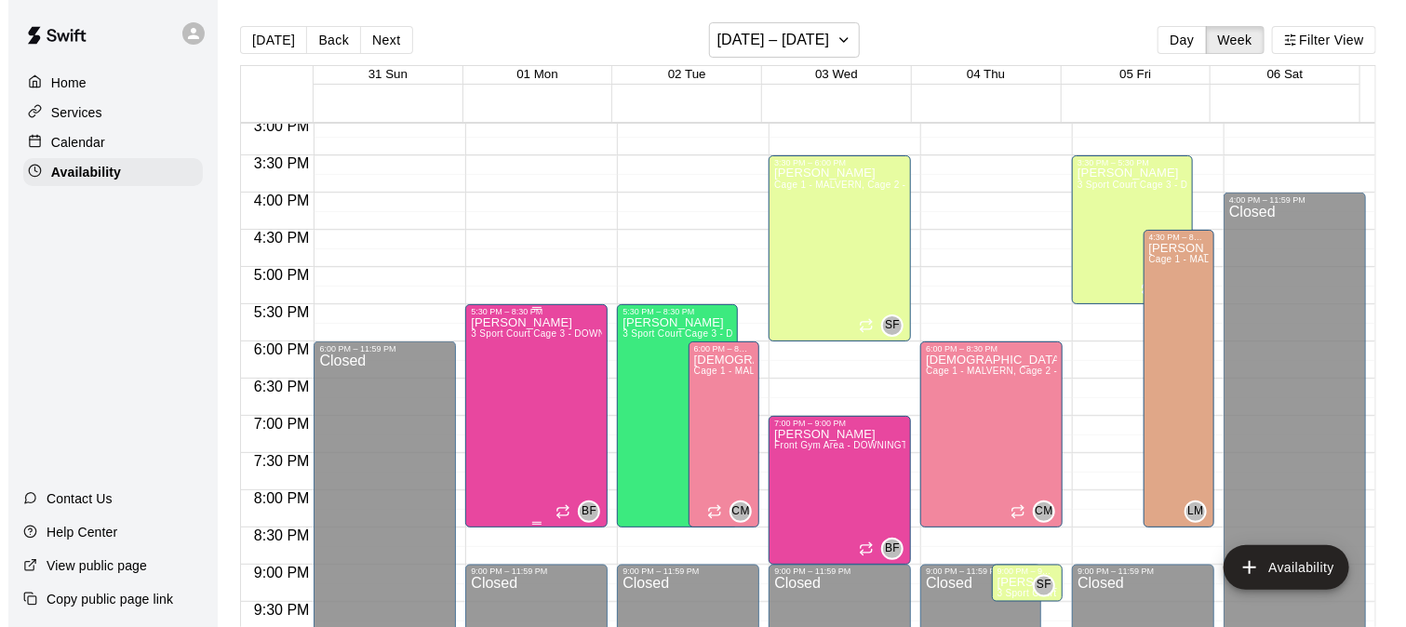
scroll to position [1106, 0]
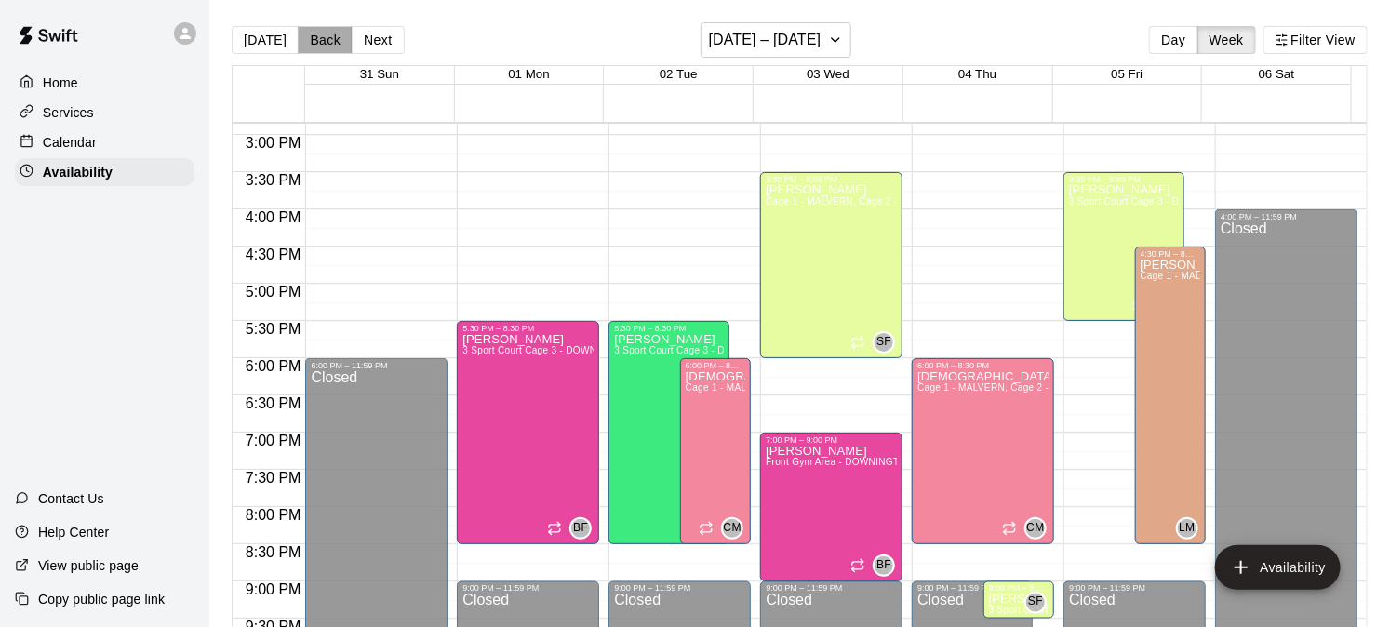
click at [323, 41] on button "Back" at bounding box center [325, 40] width 55 height 28
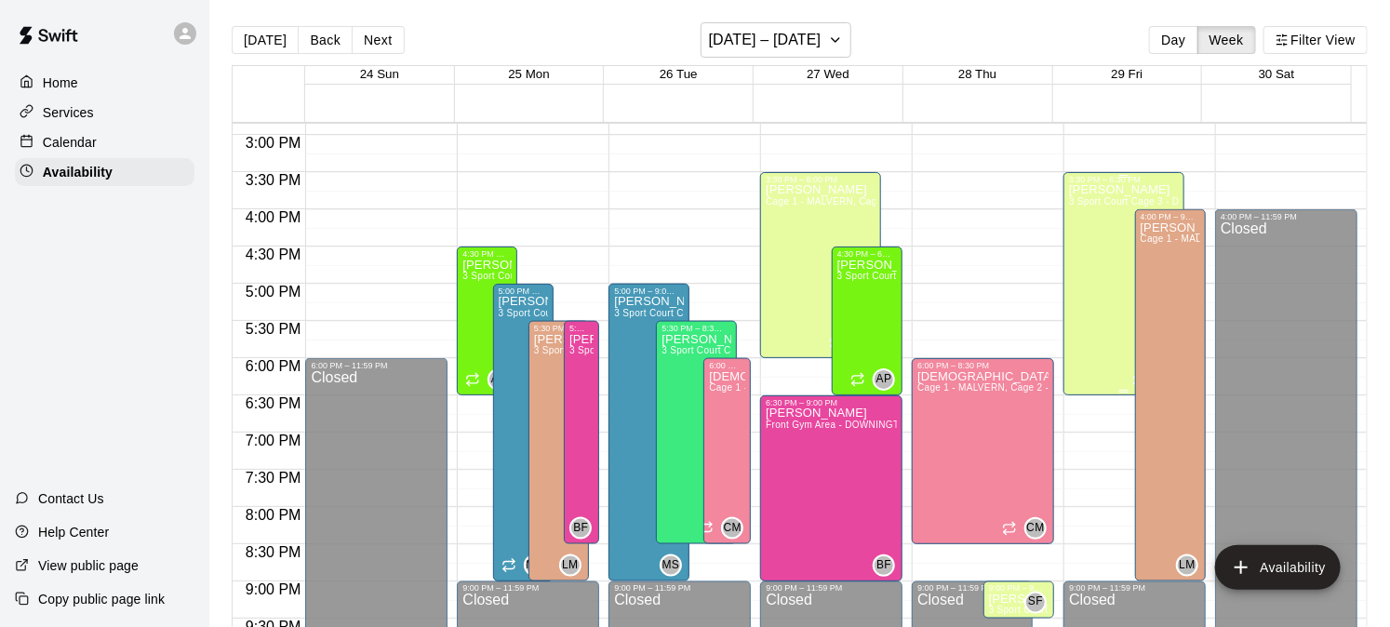
click at [1090, 282] on div "[PERSON_NAME] 3 Sport Court Cage 3 - DOWNINGTOWN, 2 Sport Court Cage 2 - DOWNIN…" at bounding box center [1124, 497] width 110 height 627
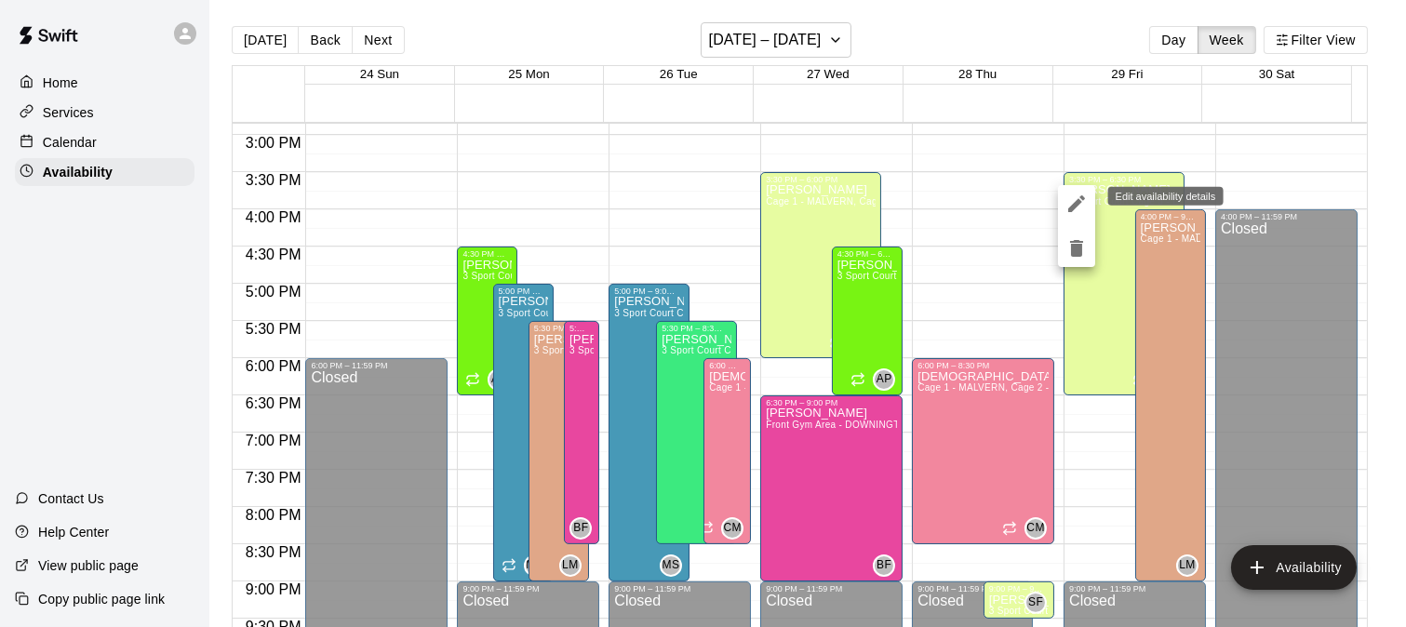
click at [1074, 199] on icon "edit" at bounding box center [1077, 204] width 22 height 22
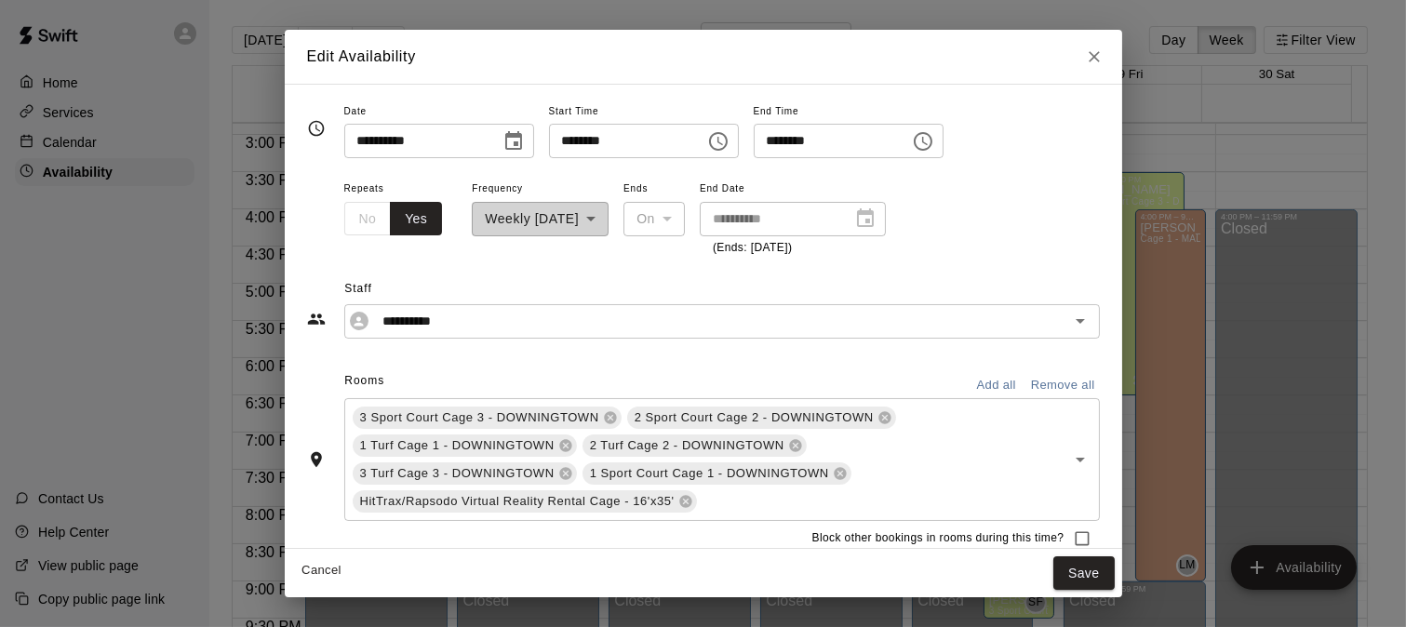
click at [934, 140] on icon "Choose time, selected time is 6:30 PM" at bounding box center [923, 141] width 22 height 22
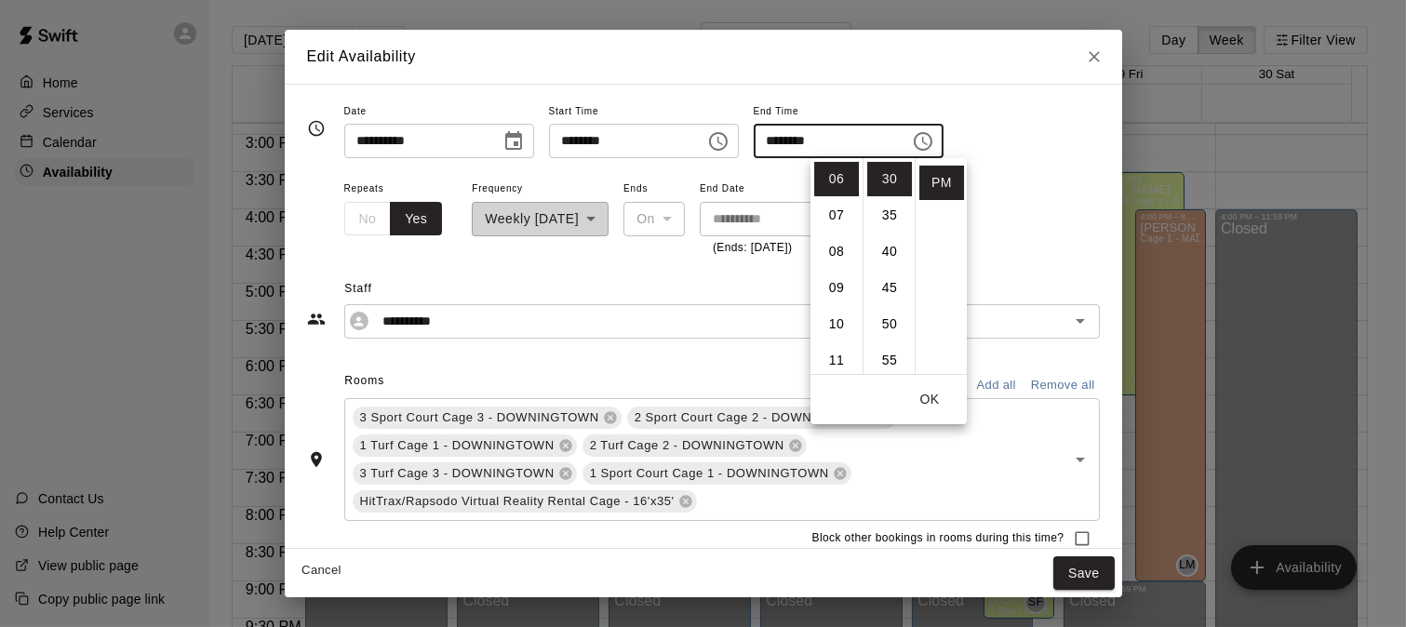
scroll to position [30, 0]
click at [836, 335] on li "05" at bounding box center [836, 331] width 45 height 34
type input "********"
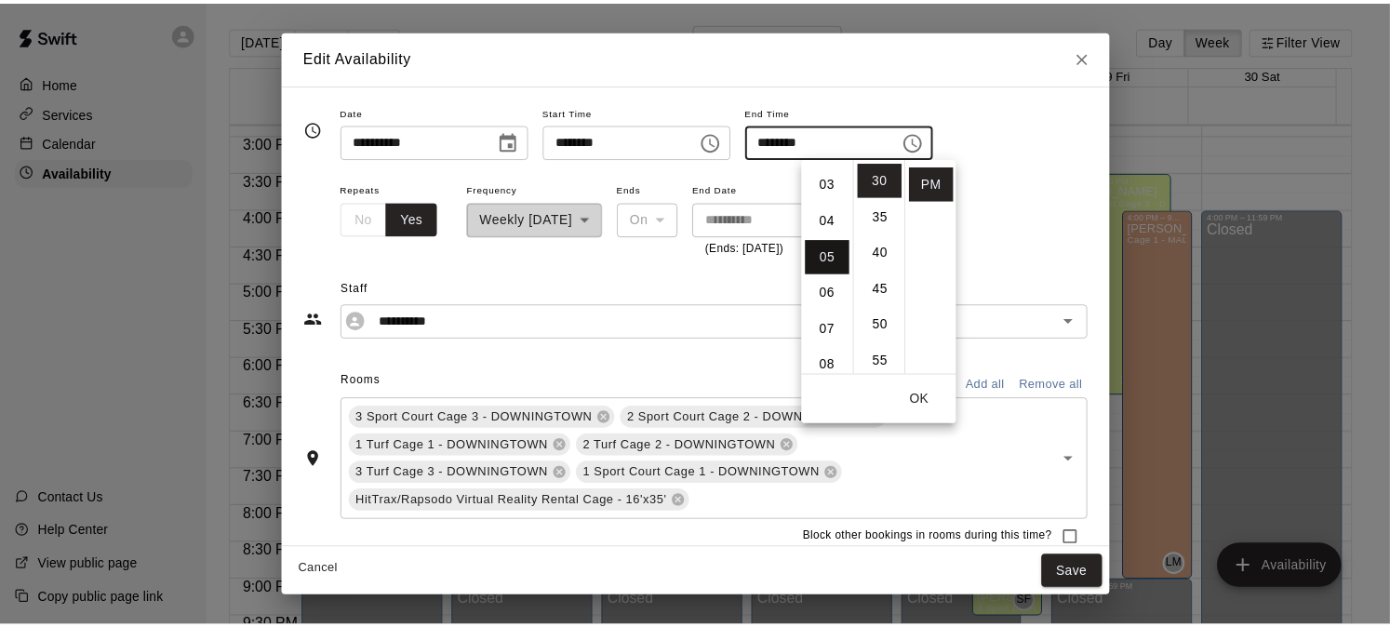
scroll to position [181, 0]
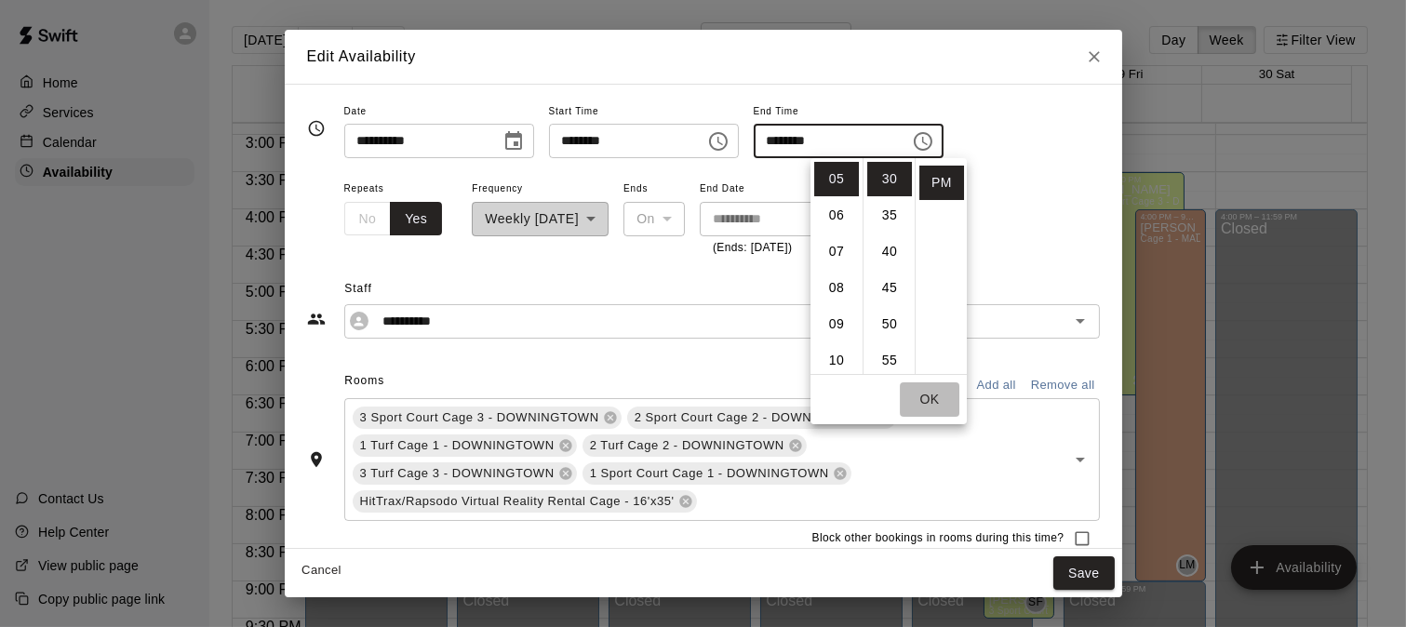
click at [908, 395] on button "OK" at bounding box center [930, 399] width 60 height 34
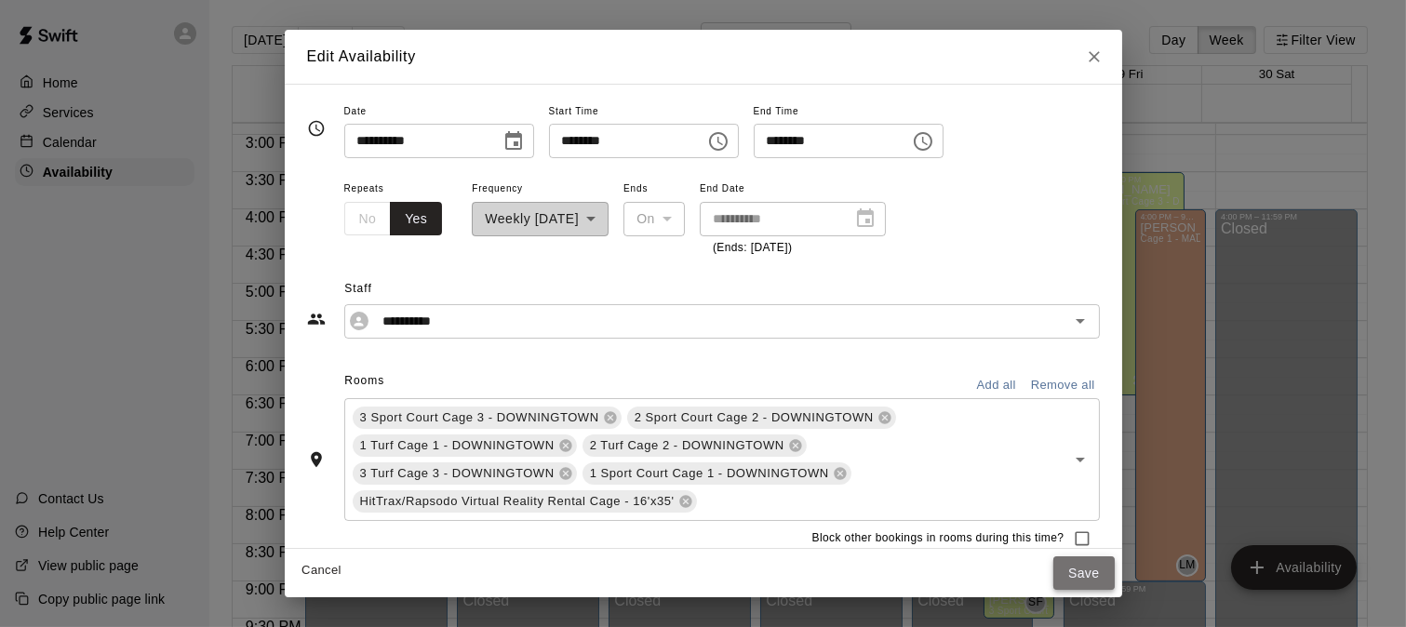
click at [1080, 572] on button "Save" at bounding box center [1084, 574] width 61 height 34
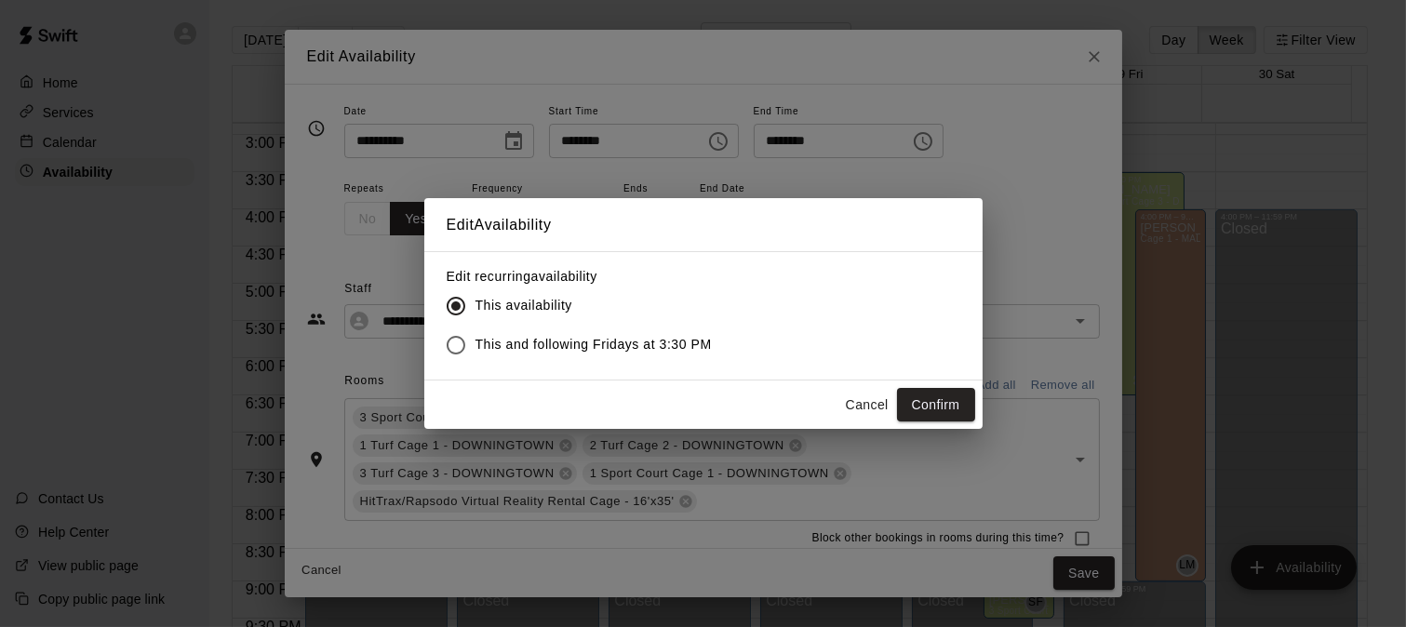
click at [628, 344] on span "This and following Fridays at 3:30 PM" at bounding box center [594, 345] width 236 height 20
click at [937, 410] on button "Confirm" at bounding box center [936, 405] width 78 height 34
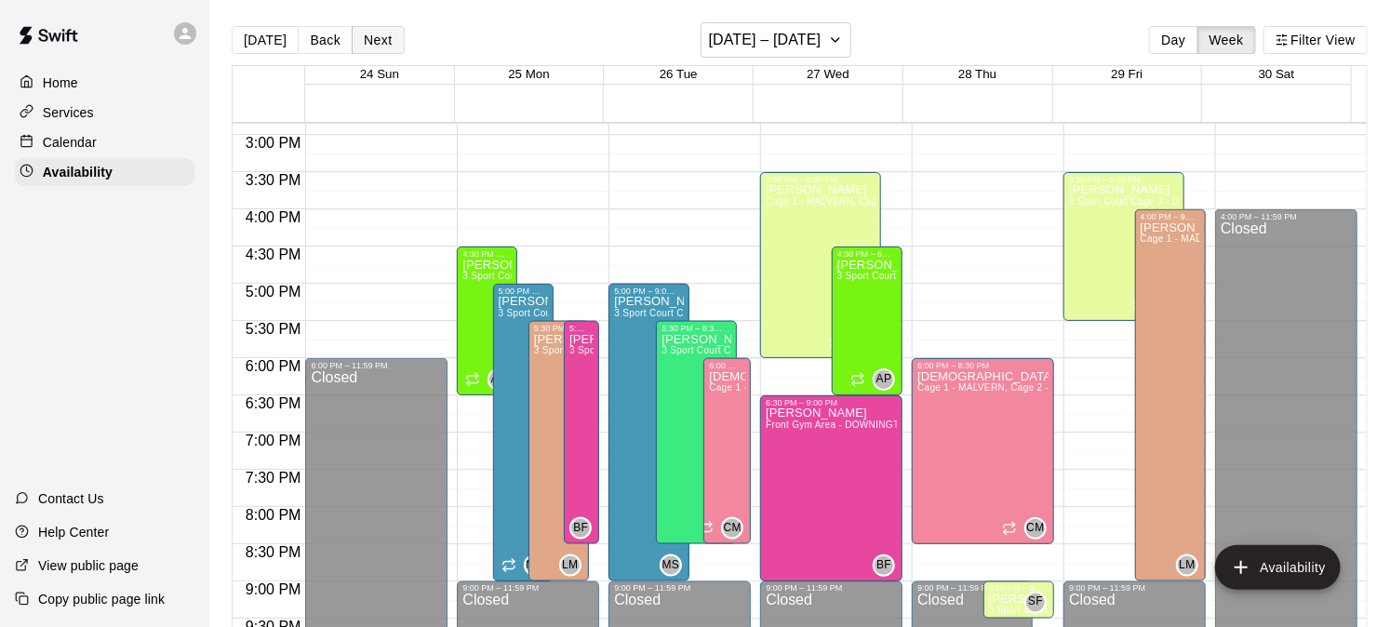
click at [370, 47] on button "Next" at bounding box center [378, 40] width 52 height 28
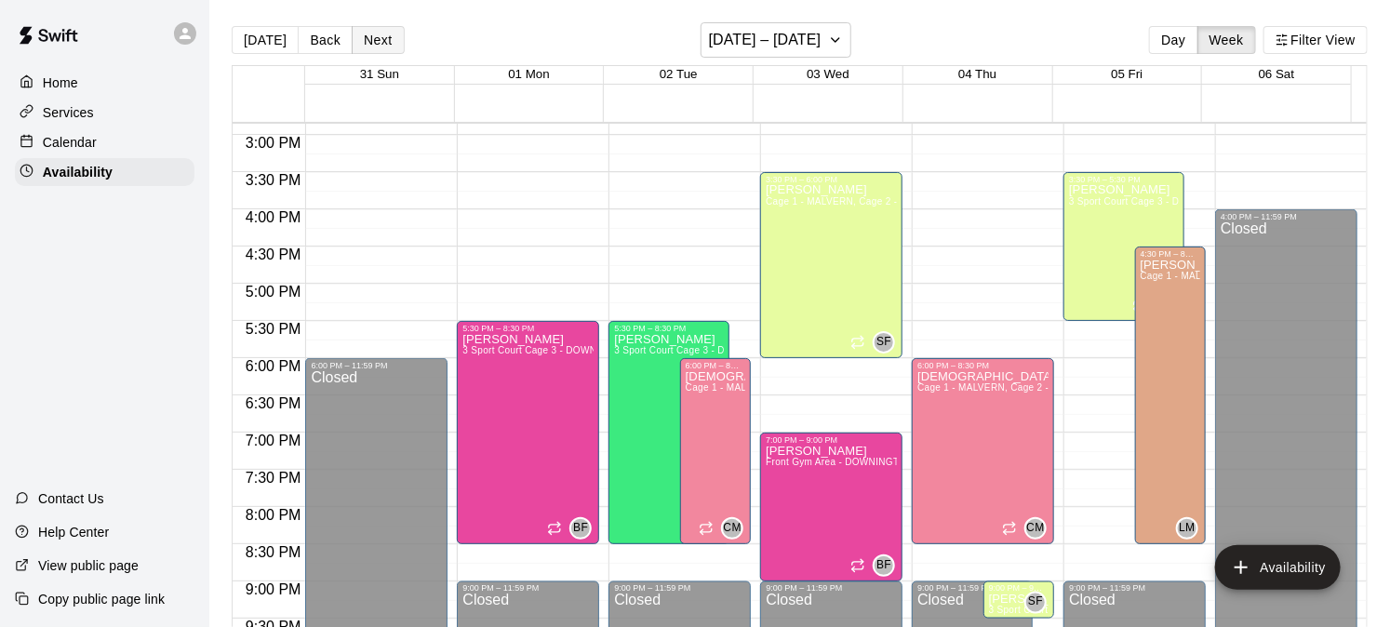
click at [370, 47] on button "Next" at bounding box center [378, 40] width 52 height 28
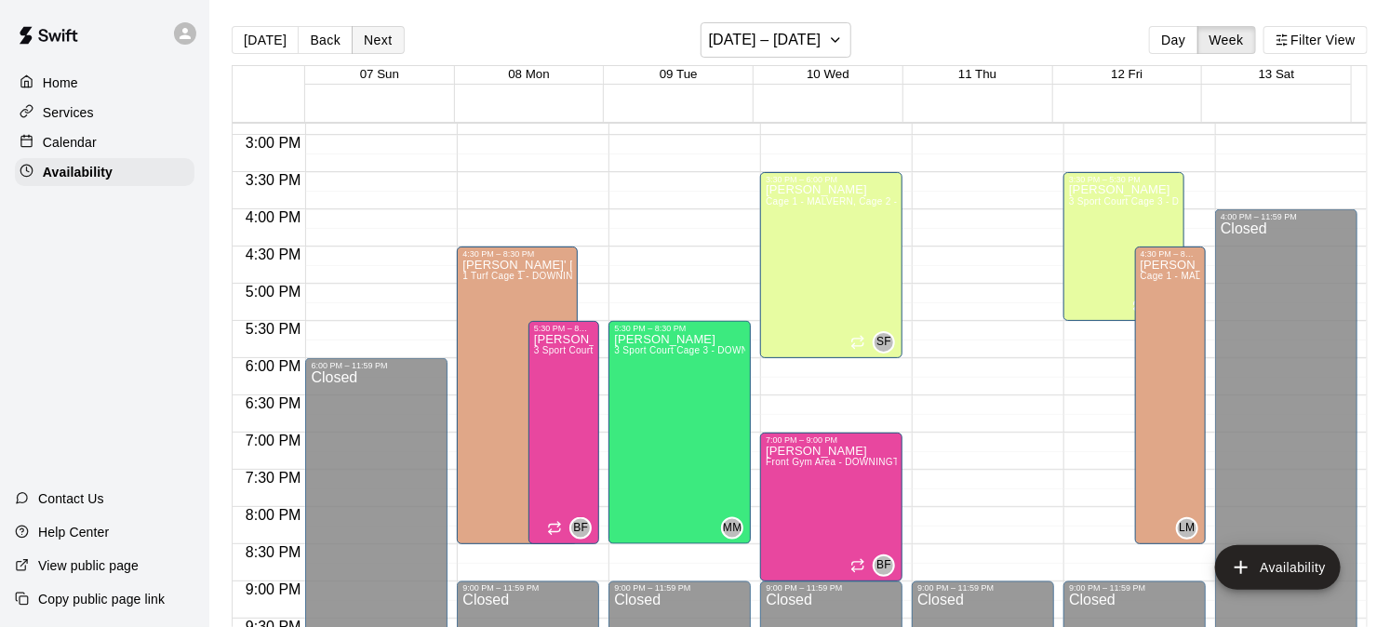
click at [370, 47] on button "Next" at bounding box center [378, 40] width 52 height 28
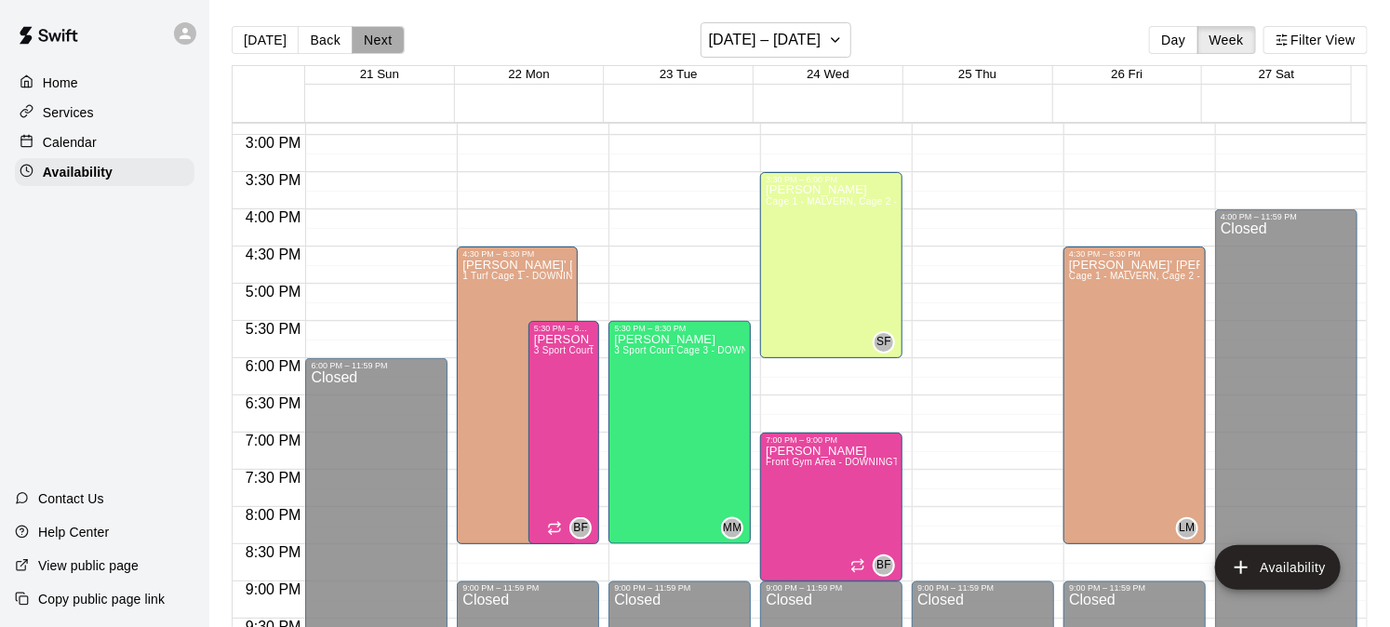
click at [373, 38] on button "Next" at bounding box center [378, 40] width 52 height 28
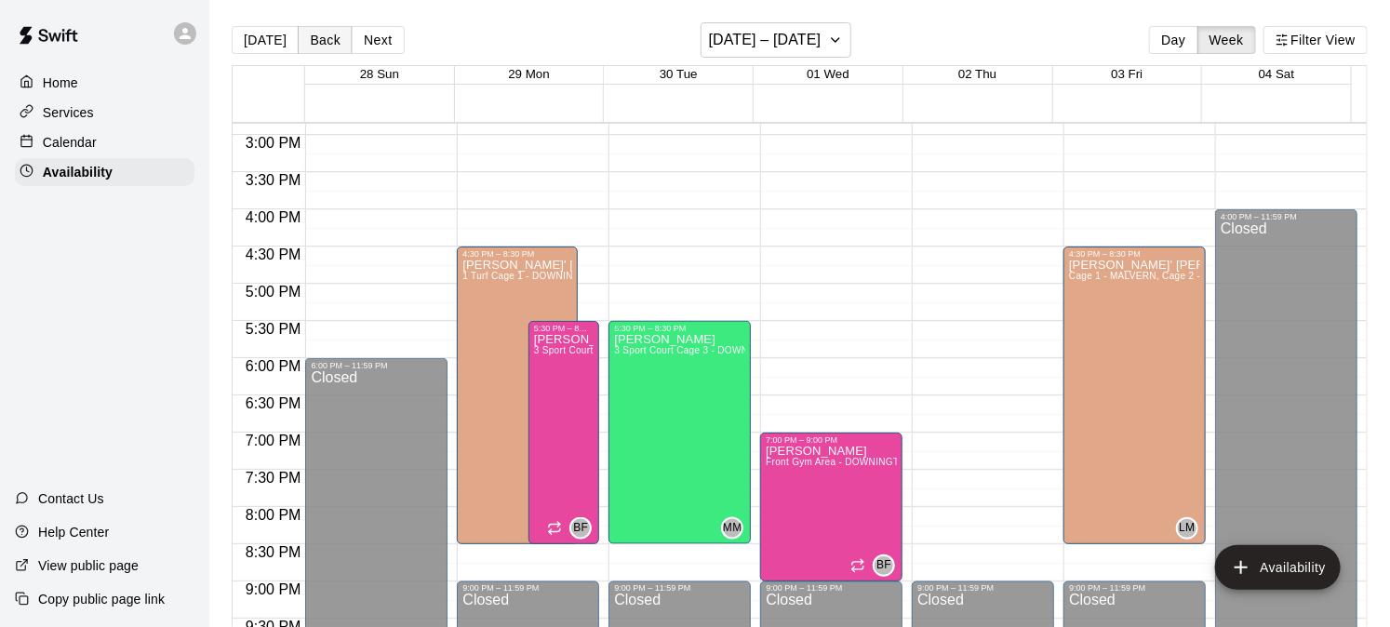
click at [324, 43] on button "Back" at bounding box center [325, 40] width 55 height 28
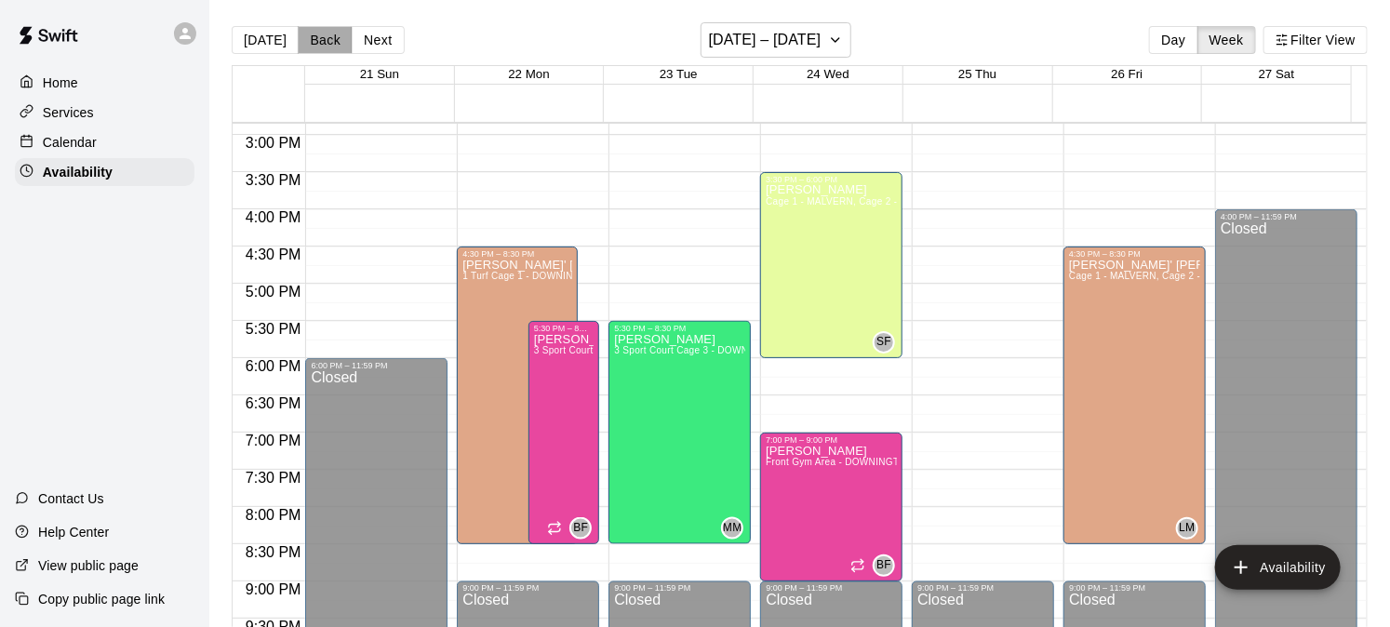
click at [324, 43] on button "Back" at bounding box center [325, 40] width 55 height 28
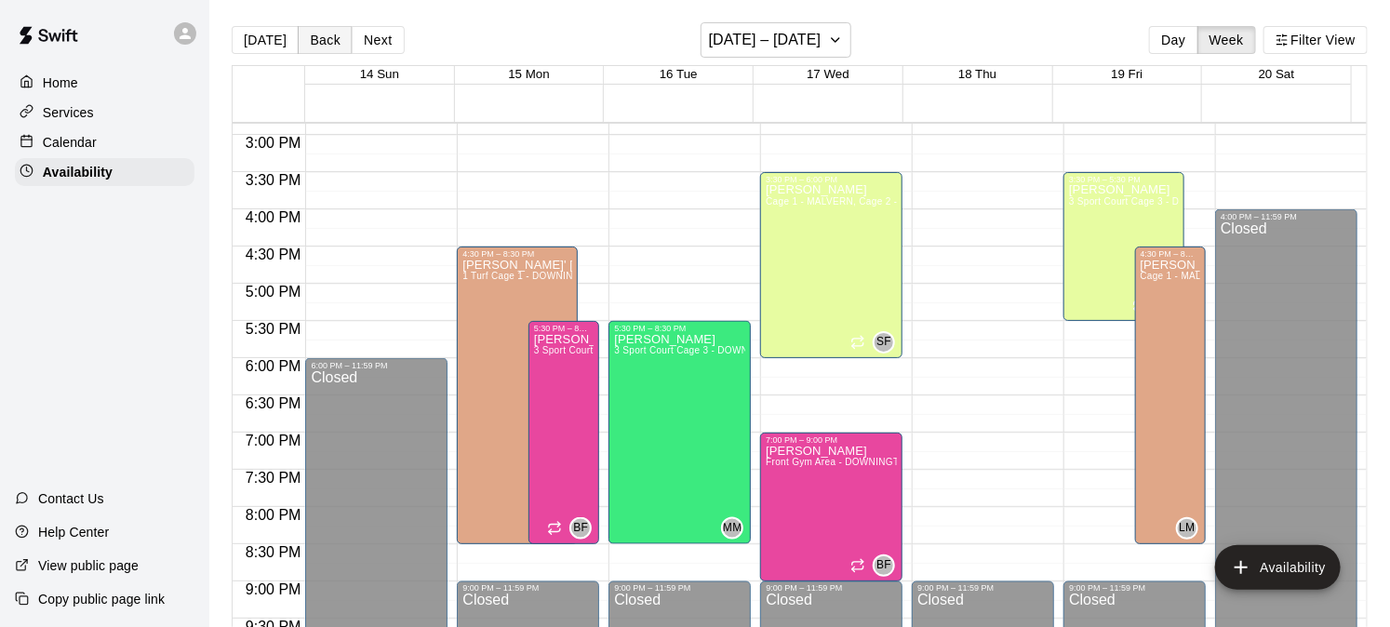
click at [324, 43] on button "Back" at bounding box center [325, 40] width 55 height 28
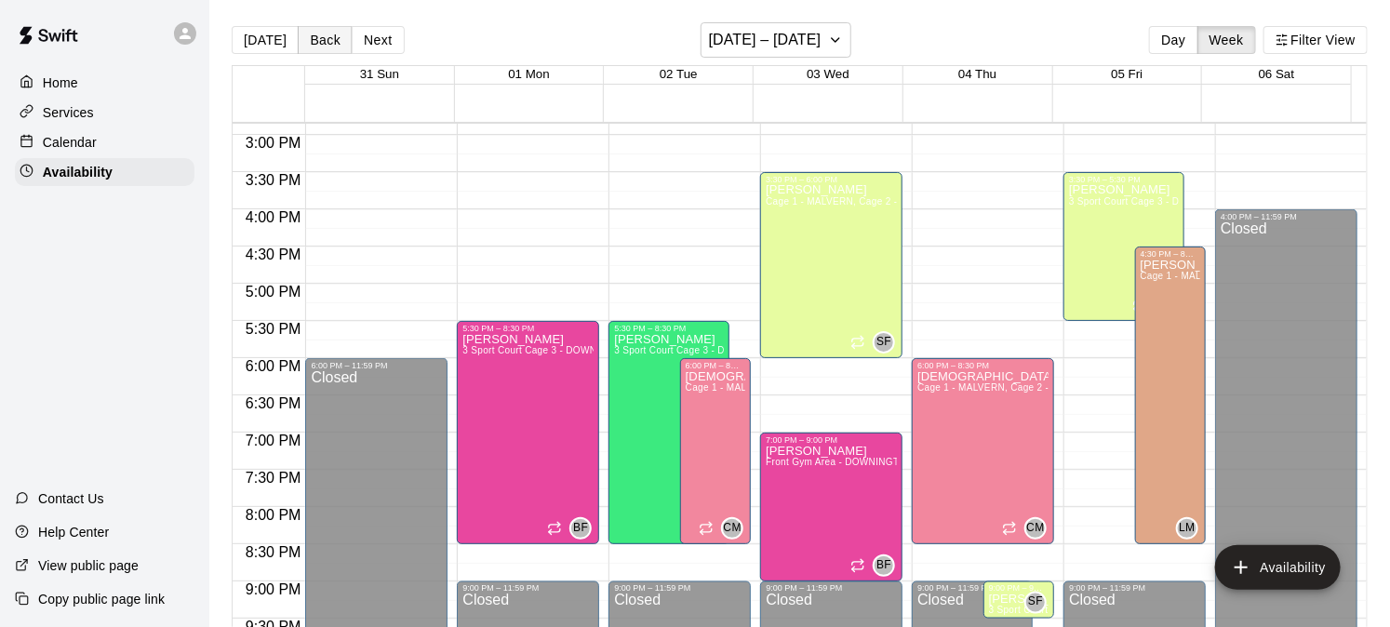
click at [324, 43] on button "Back" at bounding box center [325, 40] width 55 height 28
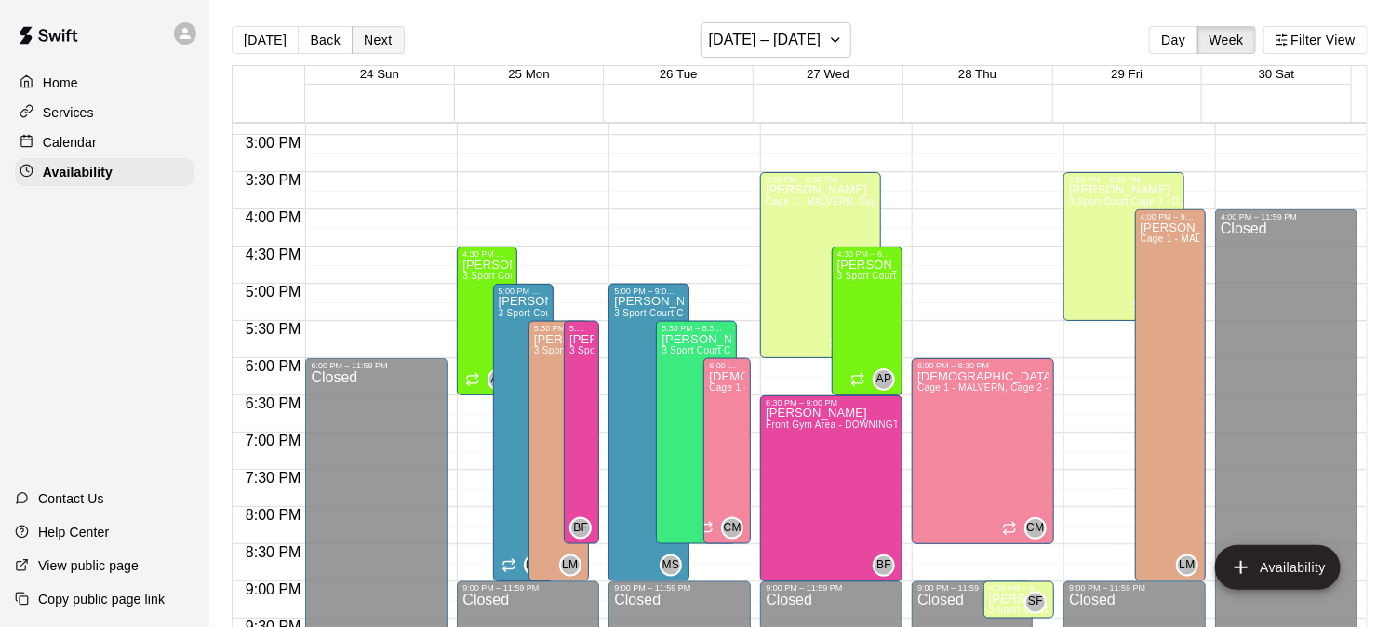
click at [364, 42] on button "Next" at bounding box center [378, 40] width 52 height 28
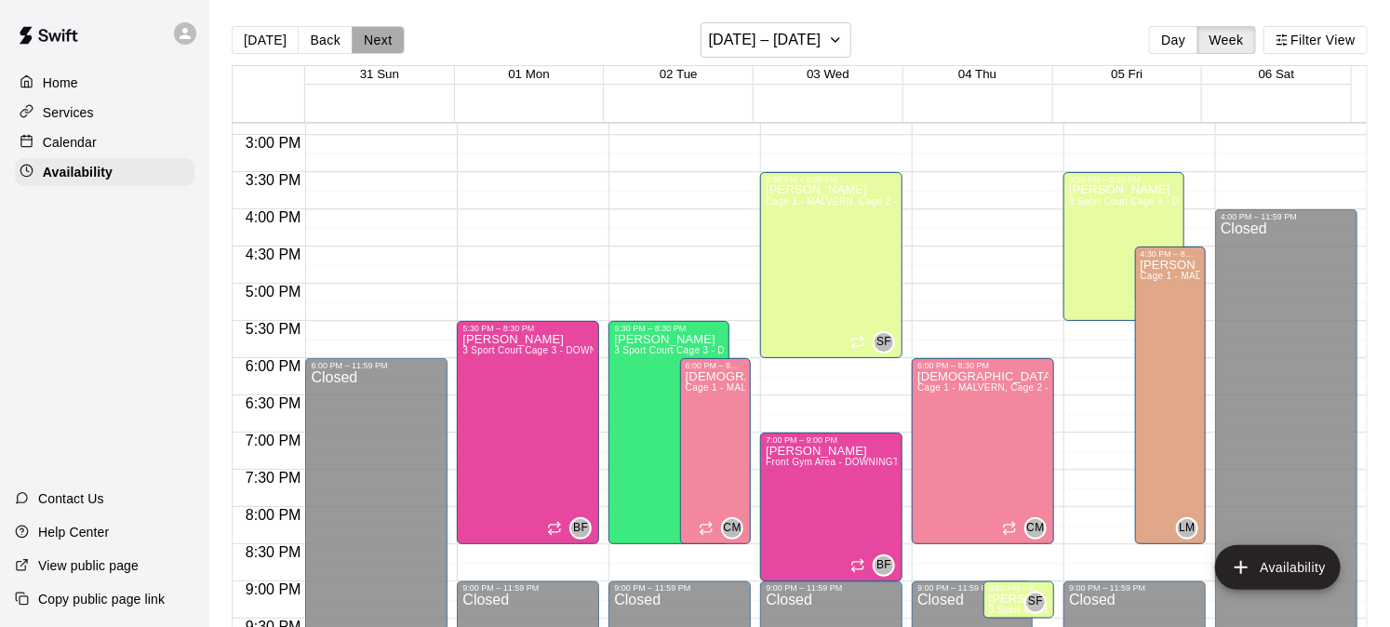
click at [364, 42] on button "Next" at bounding box center [378, 40] width 52 height 28
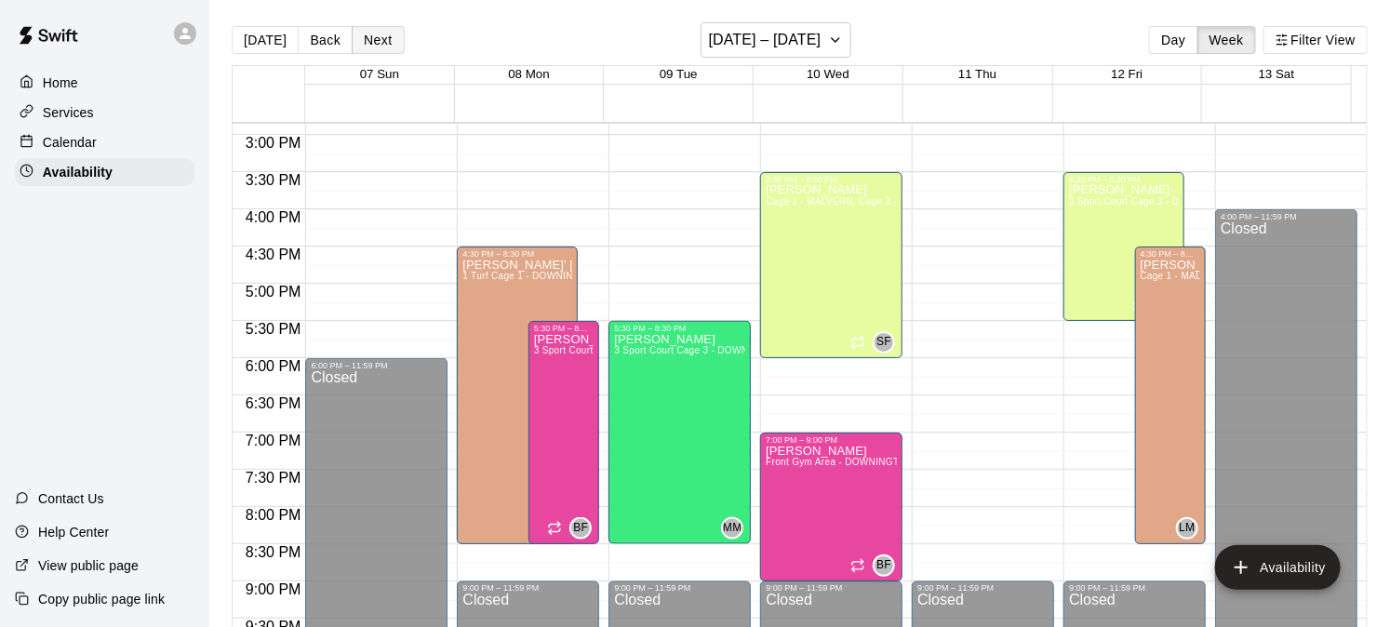
click at [364, 42] on button "Next" at bounding box center [378, 40] width 52 height 28
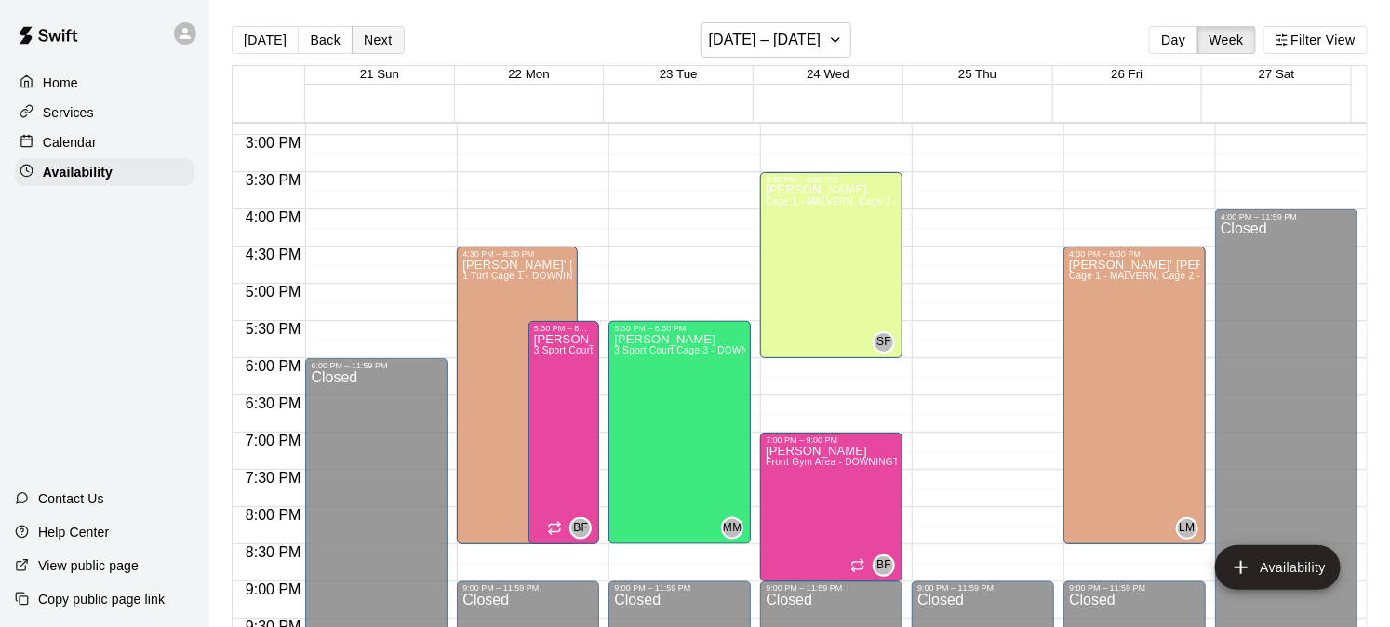
click at [364, 42] on button "Next" at bounding box center [378, 40] width 52 height 28
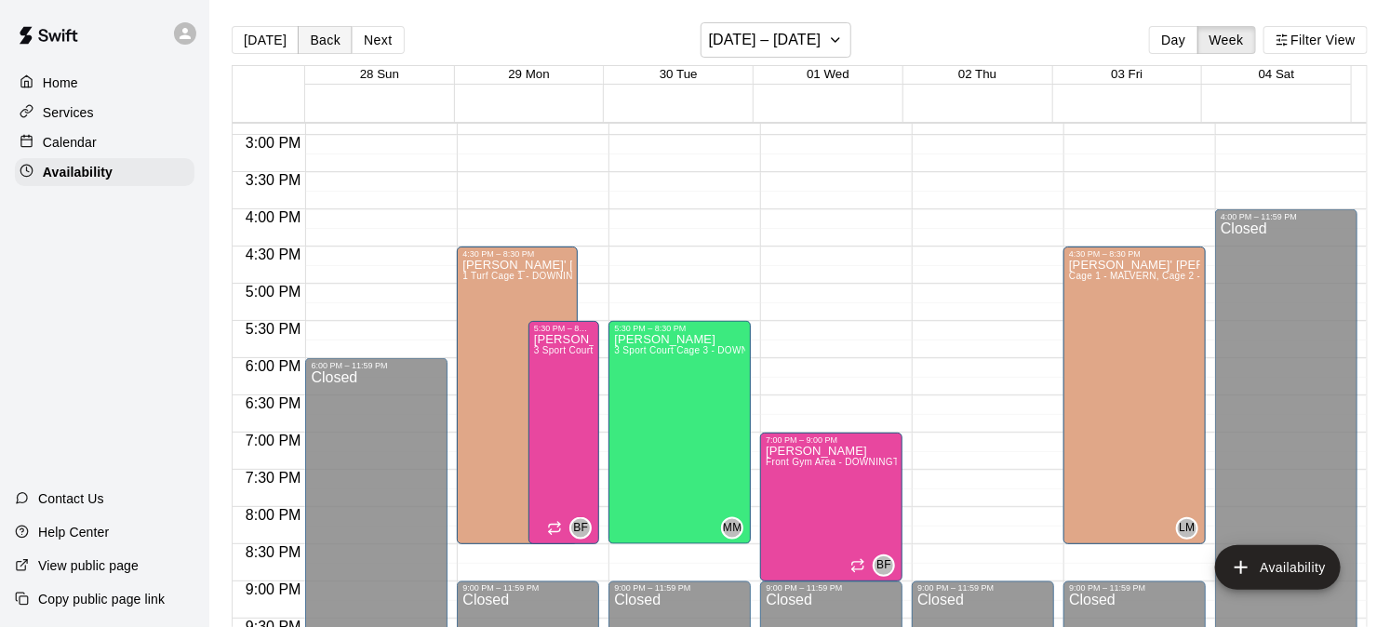
click at [328, 42] on button "Back" at bounding box center [325, 40] width 55 height 28
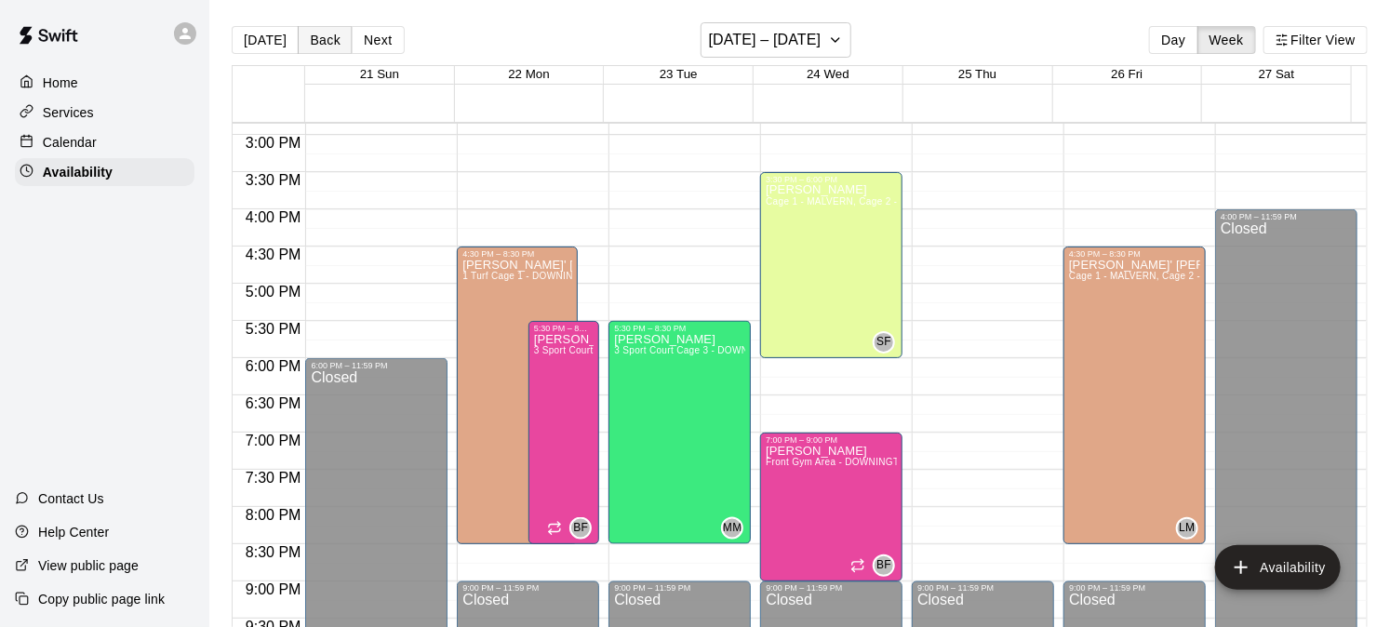
click at [313, 45] on button "Back" at bounding box center [325, 40] width 55 height 28
